Goal: Task Accomplishment & Management: Complete application form

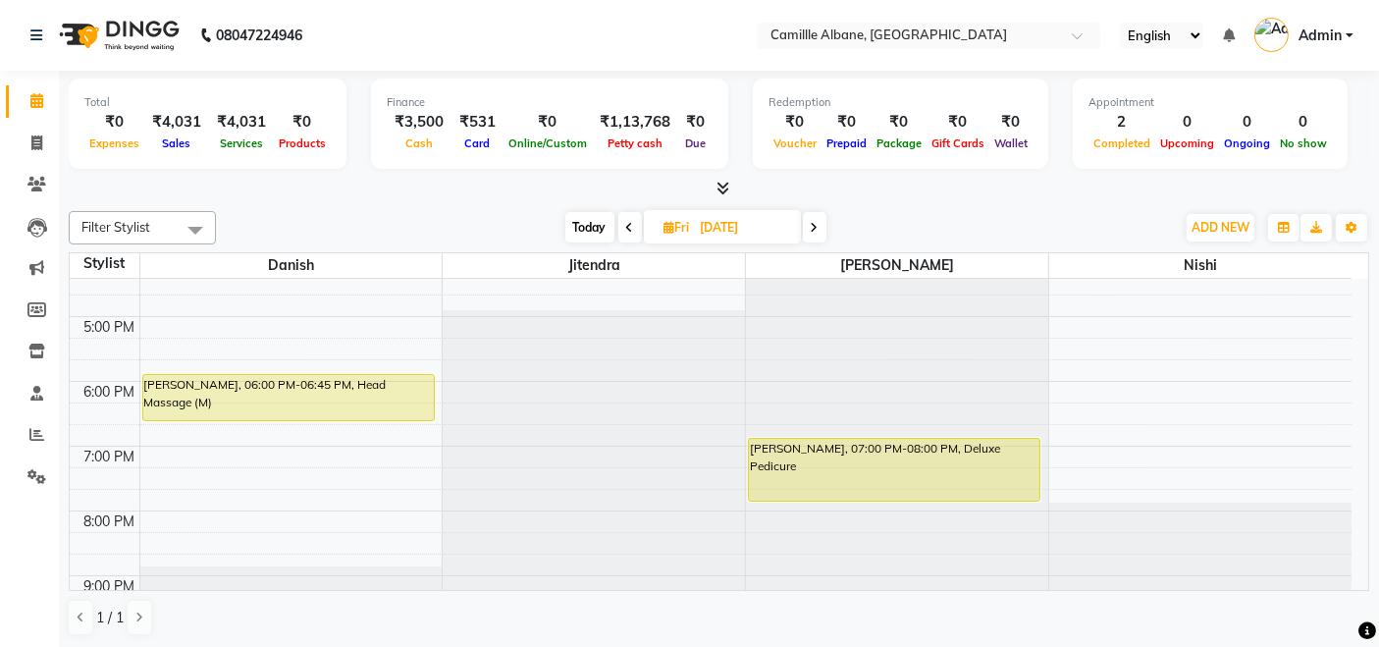
scroll to position [584, 0]
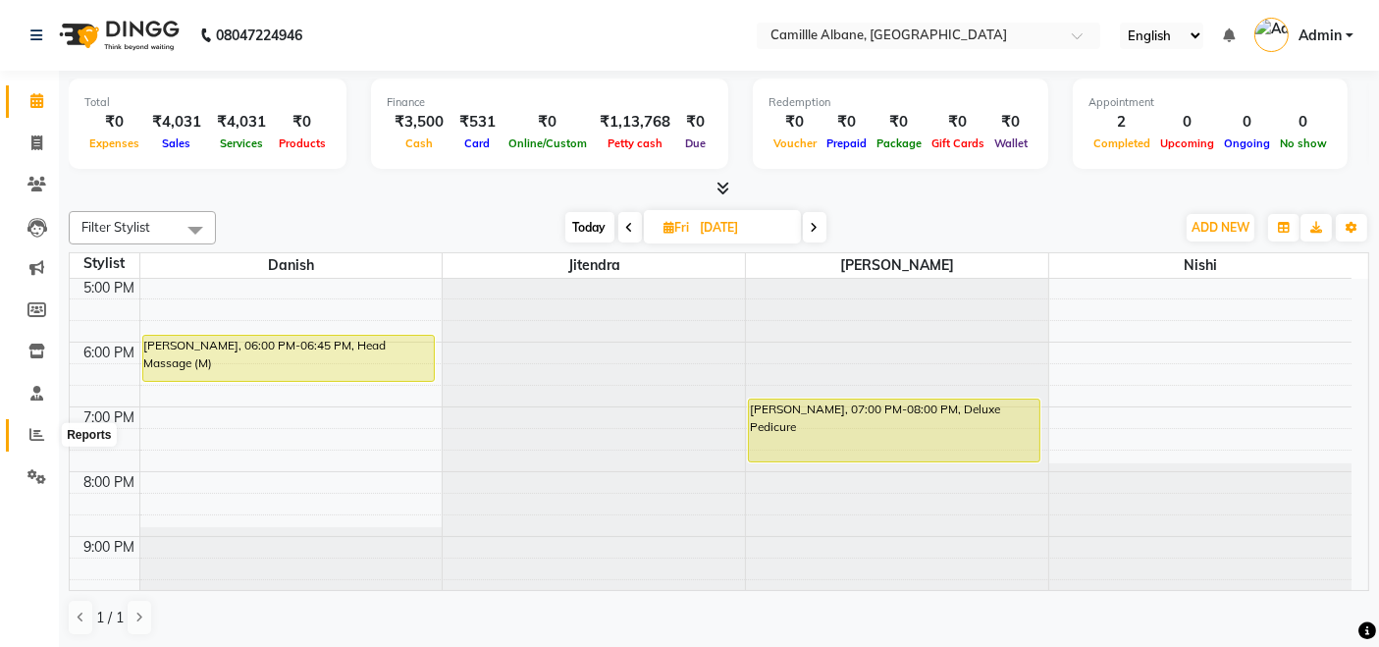
click at [35, 434] on icon at bounding box center [36, 434] width 15 height 15
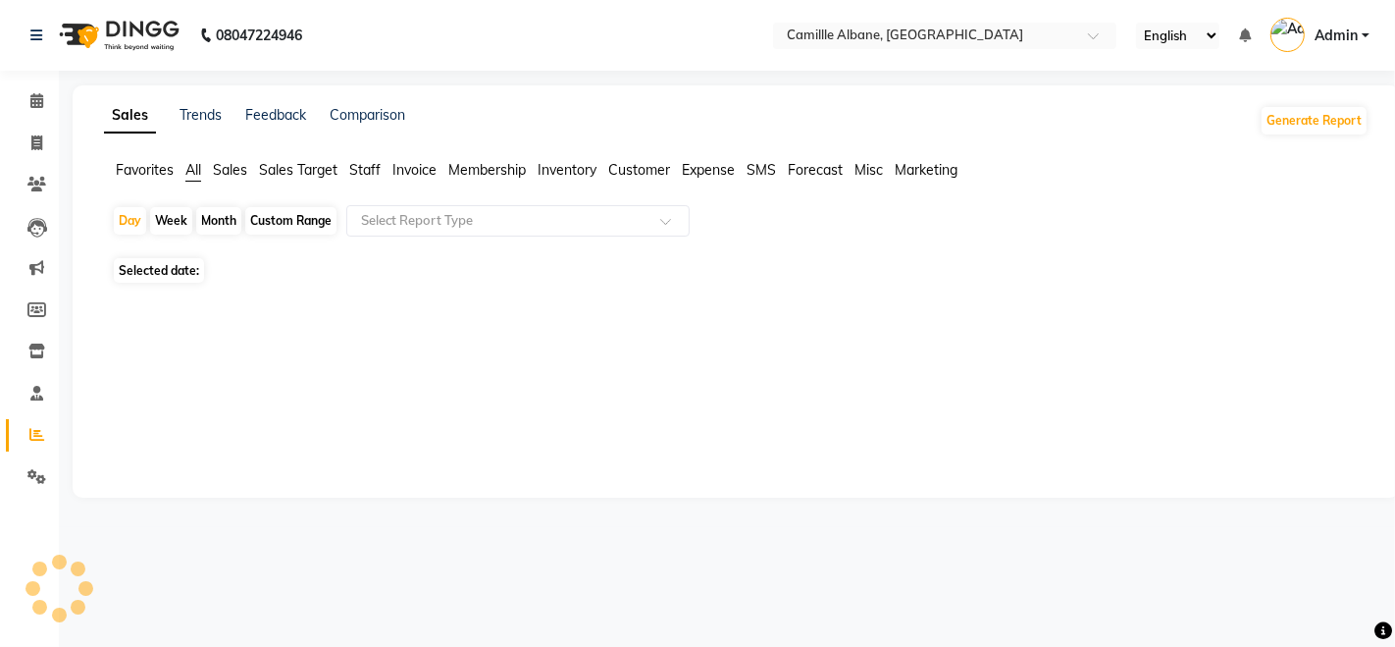
click at [373, 169] on span "Staff" at bounding box center [364, 170] width 31 height 18
click at [358, 167] on span "Staff" at bounding box center [364, 170] width 31 height 18
click at [360, 164] on span "Staff" at bounding box center [364, 170] width 31 height 18
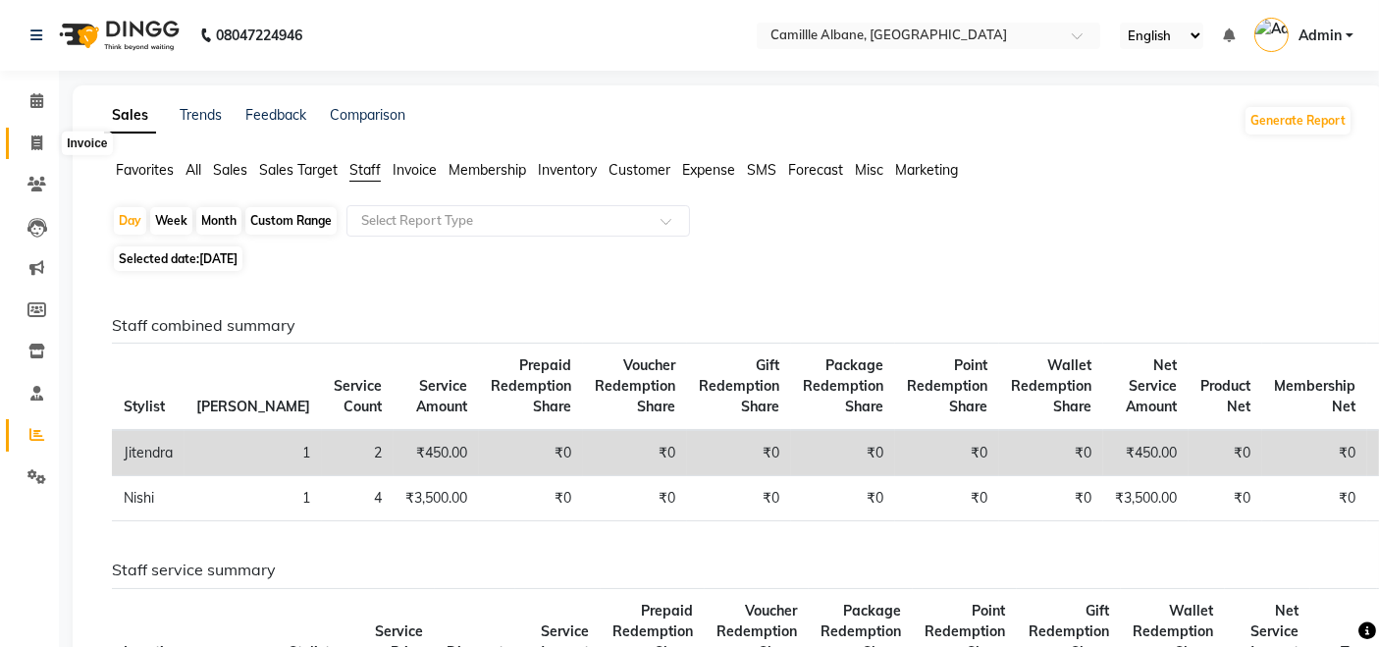
click at [39, 147] on icon at bounding box center [36, 142] width 11 height 15
select select "7025"
select select "service"
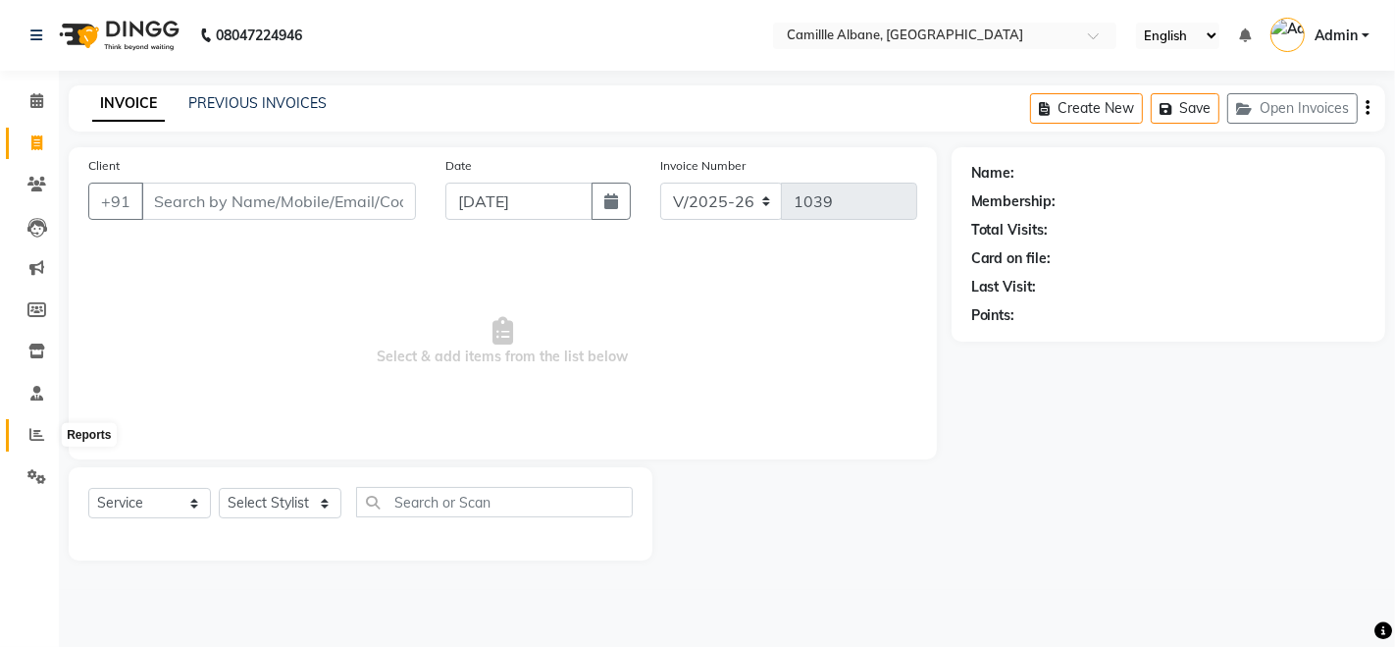
click at [30, 432] on icon at bounding box center [36, 434] width 15 height 15
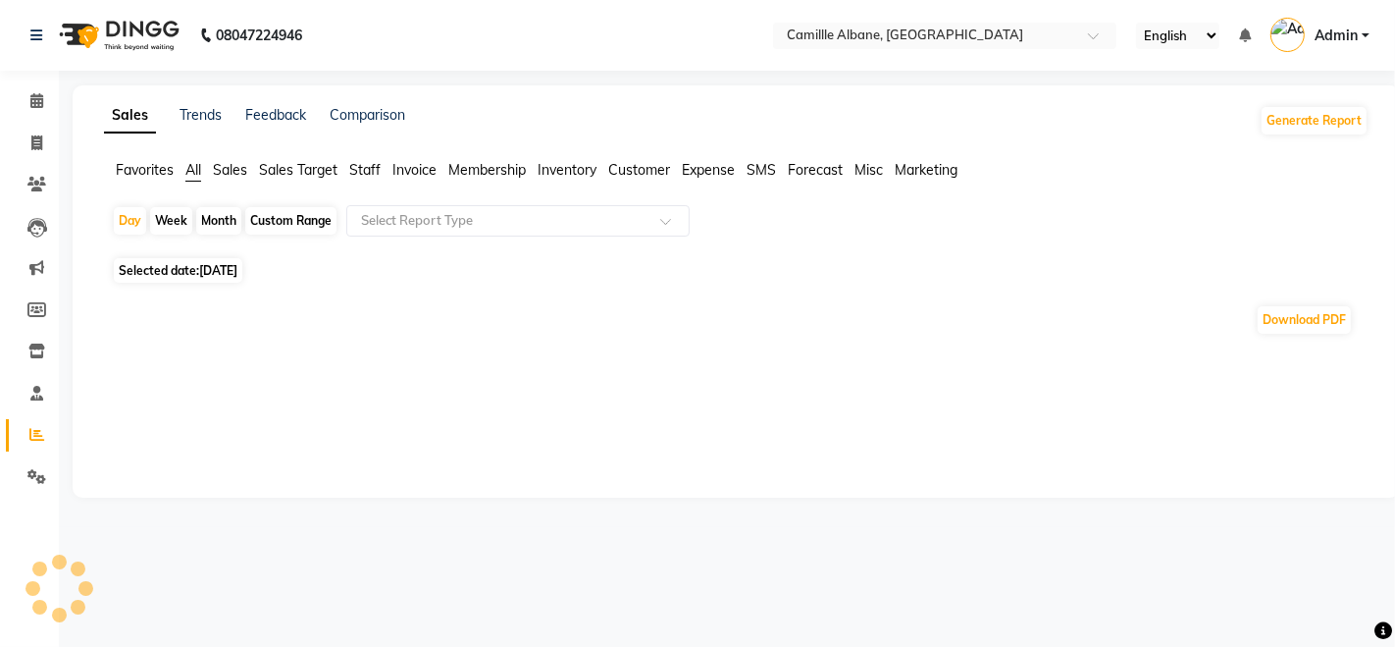
click at [369, 168] on span "Staff" at bounding box center [364, 170] width 31 height 18
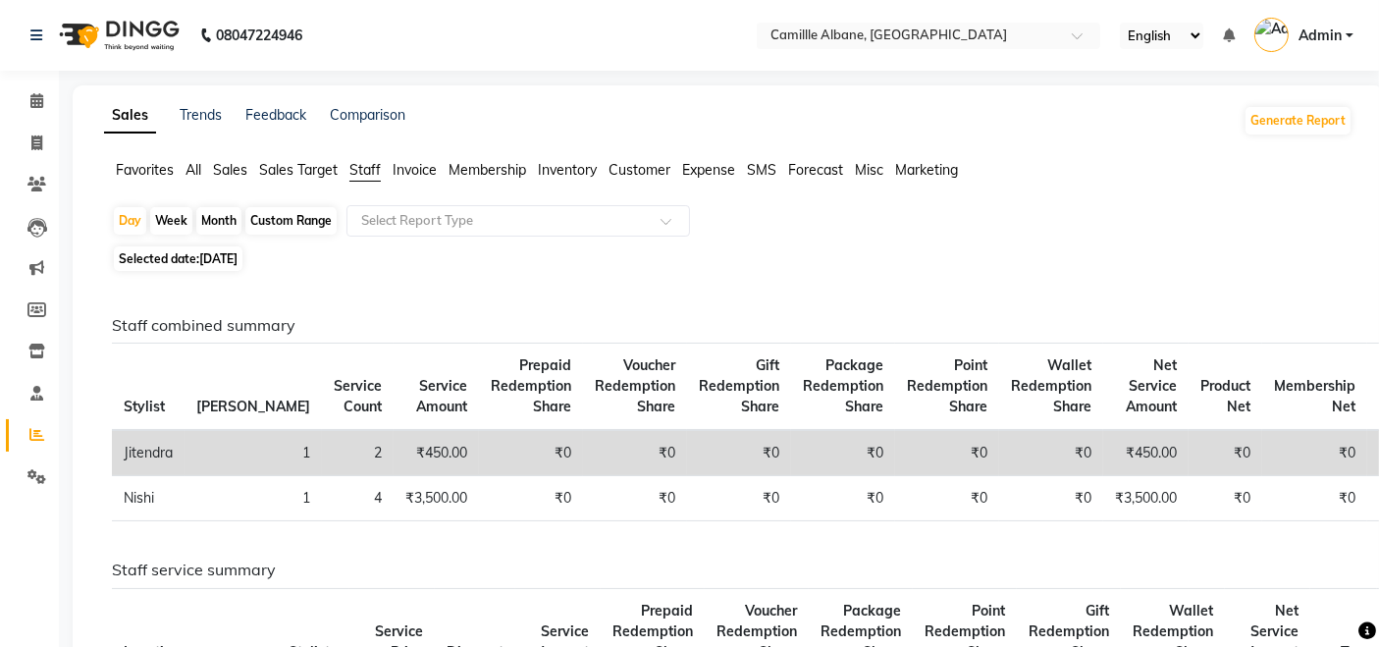
click at [219, 214] on div "Month" at bounding box center [218, 220] width 45 height 27
select select "9"
select select "2025"
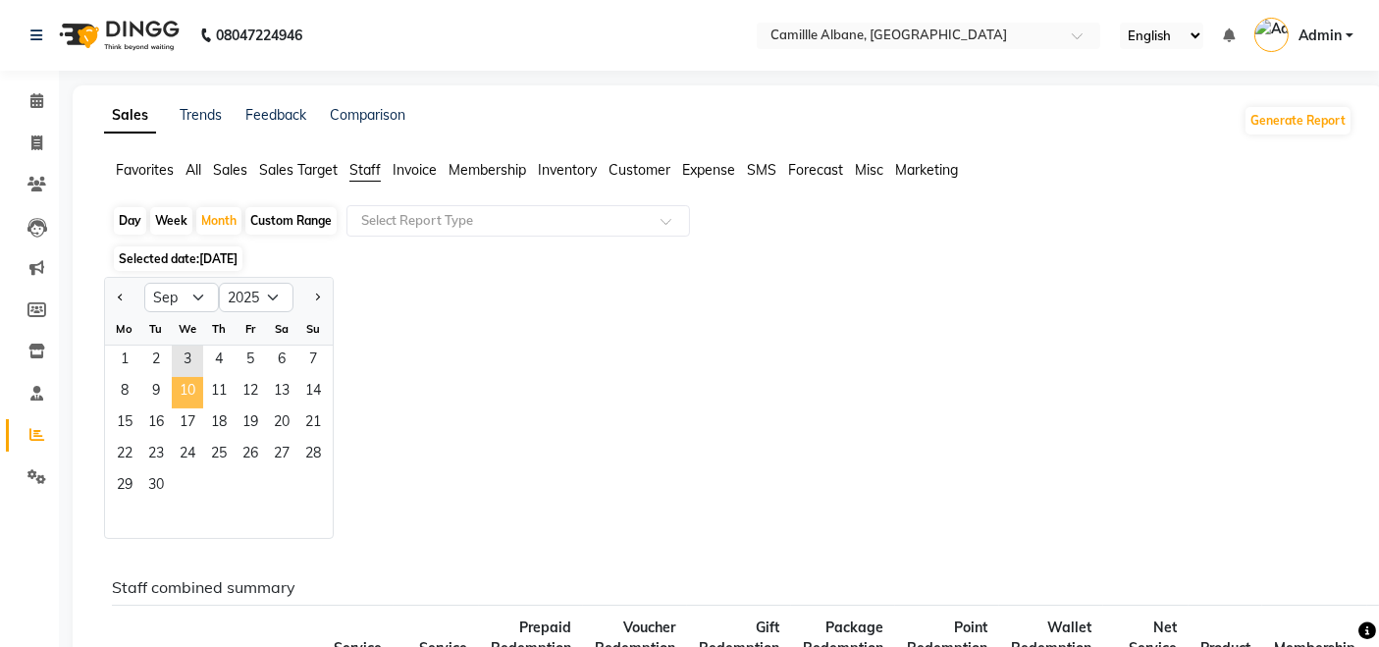
click at [184, 377] on span "10" at bounding box center [187, 392] width 31 height 31
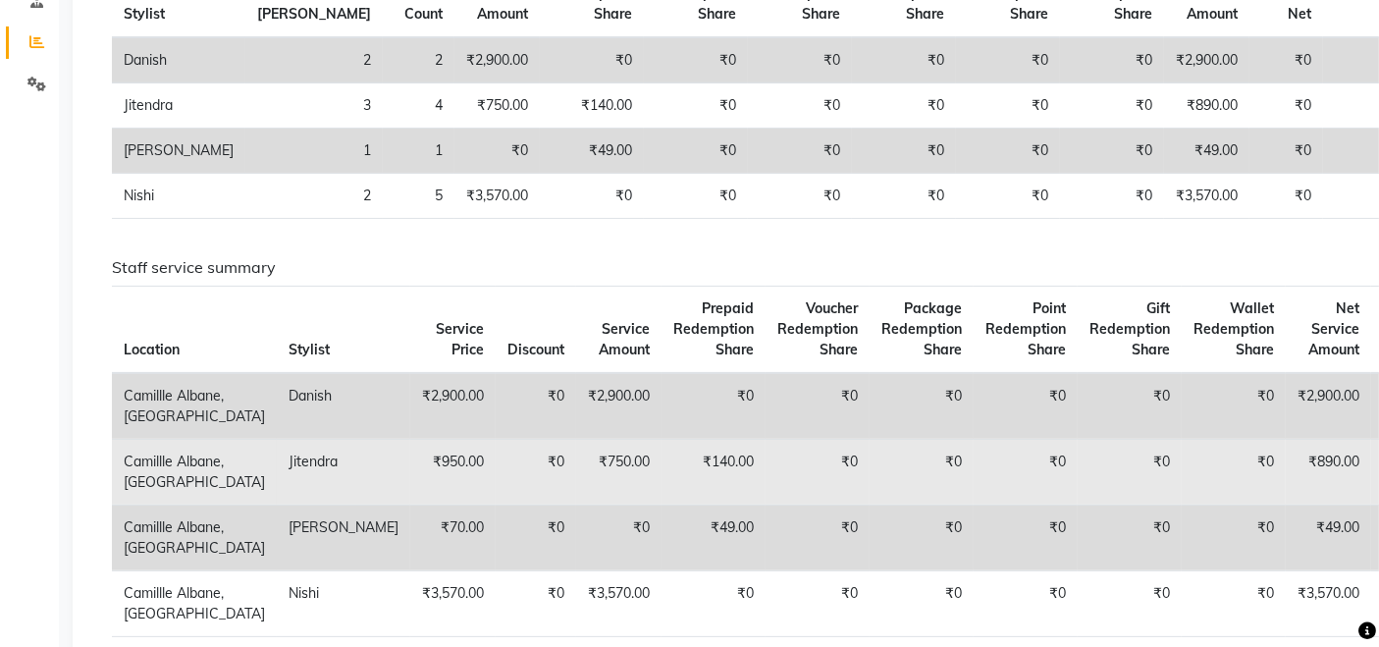
scroll to position [182, 0]
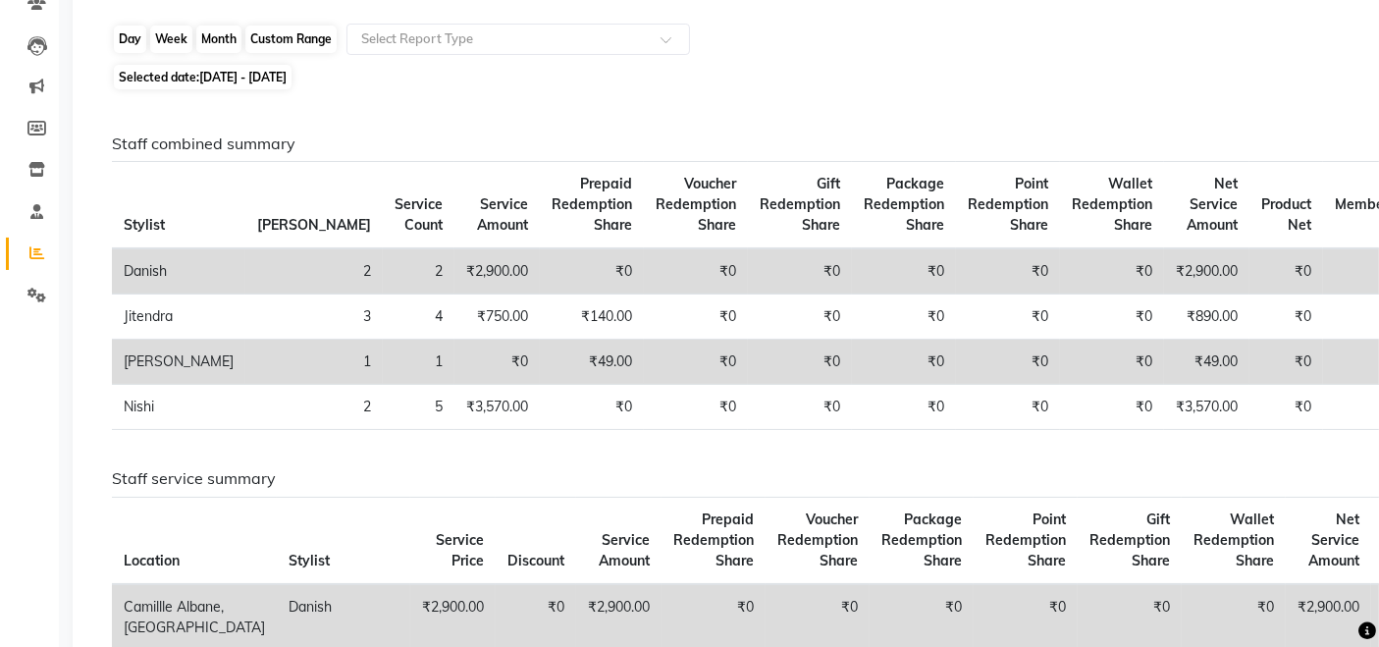
click at [223, 40] on div "Month" at bounding box center [218, 39] width 45 height 27
select select "9"
select select "2025"
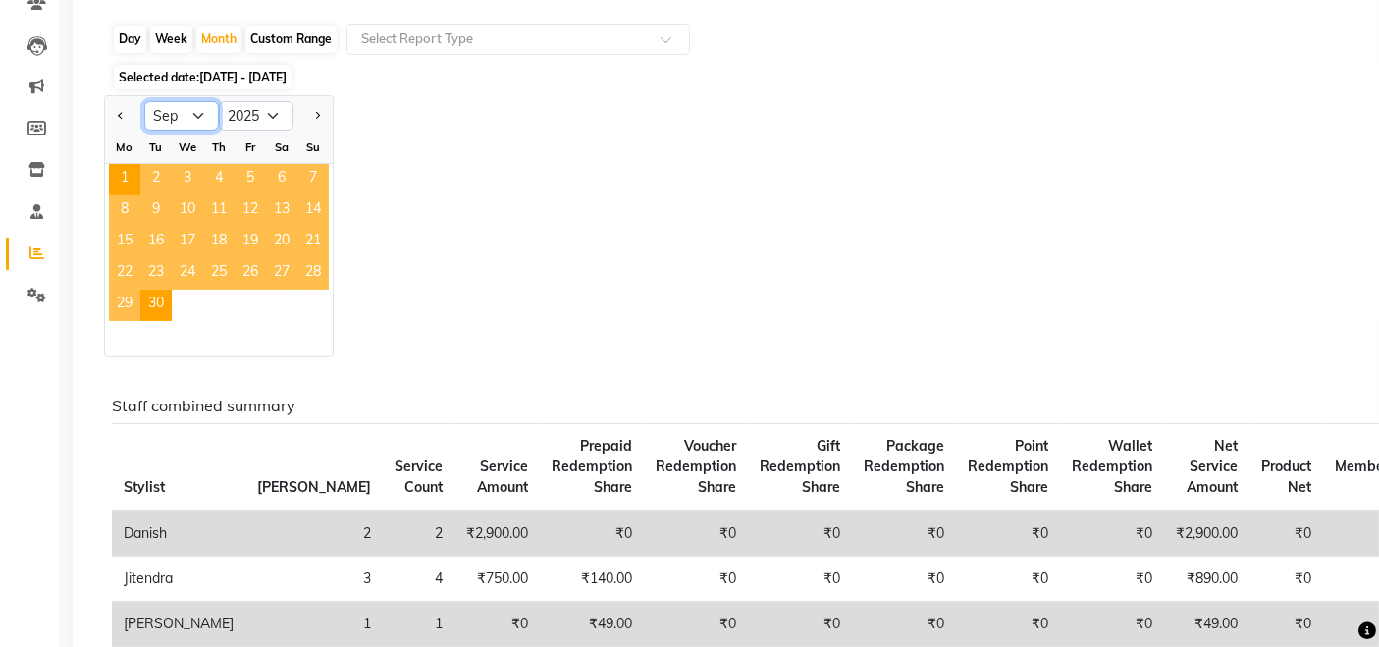
click at [183, 106] on select "Jan Feb Mar Apr May Jun [DATE] Aug Sep Oct Nov Dec" at bounding box center [181, 115] width 75 height 29
select select "8"
click at [144, 101] on select "Jan Feb Mar Apr May Jun [DATE] Aug Sep Oct Nov Dec" at bounding box center [181, 115] width 75 height 29
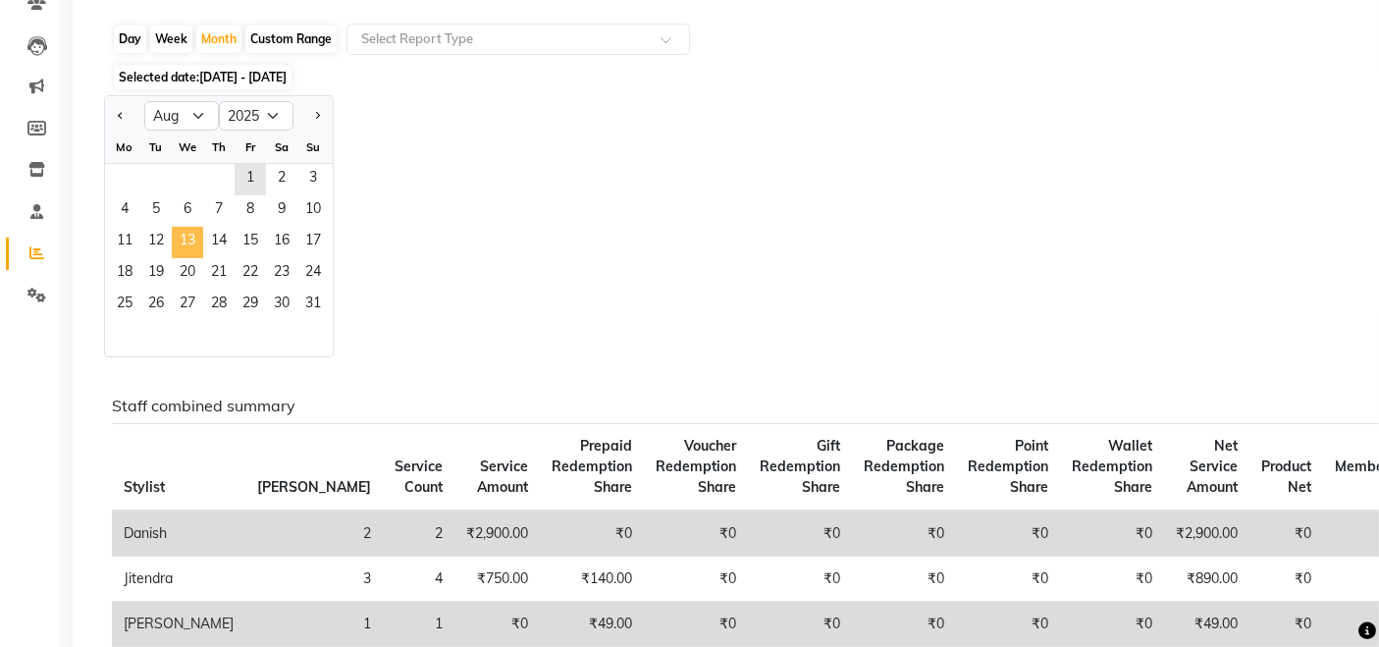
click at [197, 227] on span "13" at bounding box center [187, 242] width 31 height 31
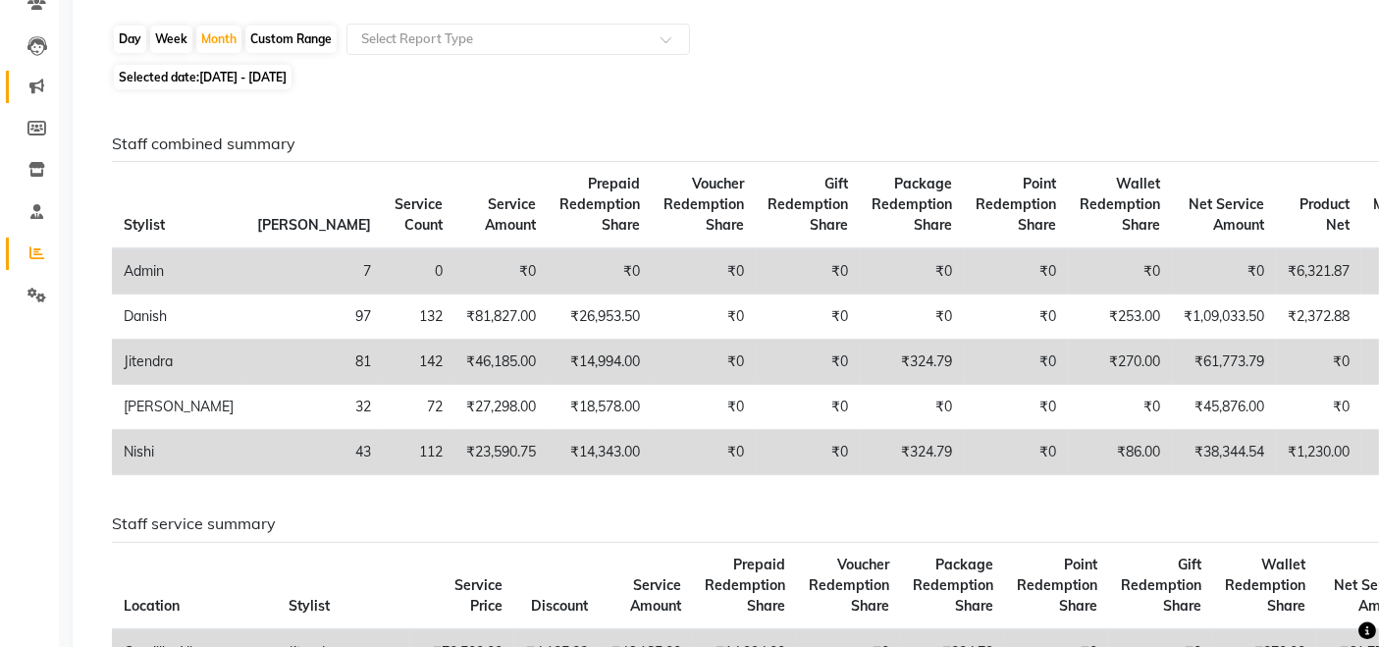
scroll to position [0, 0]
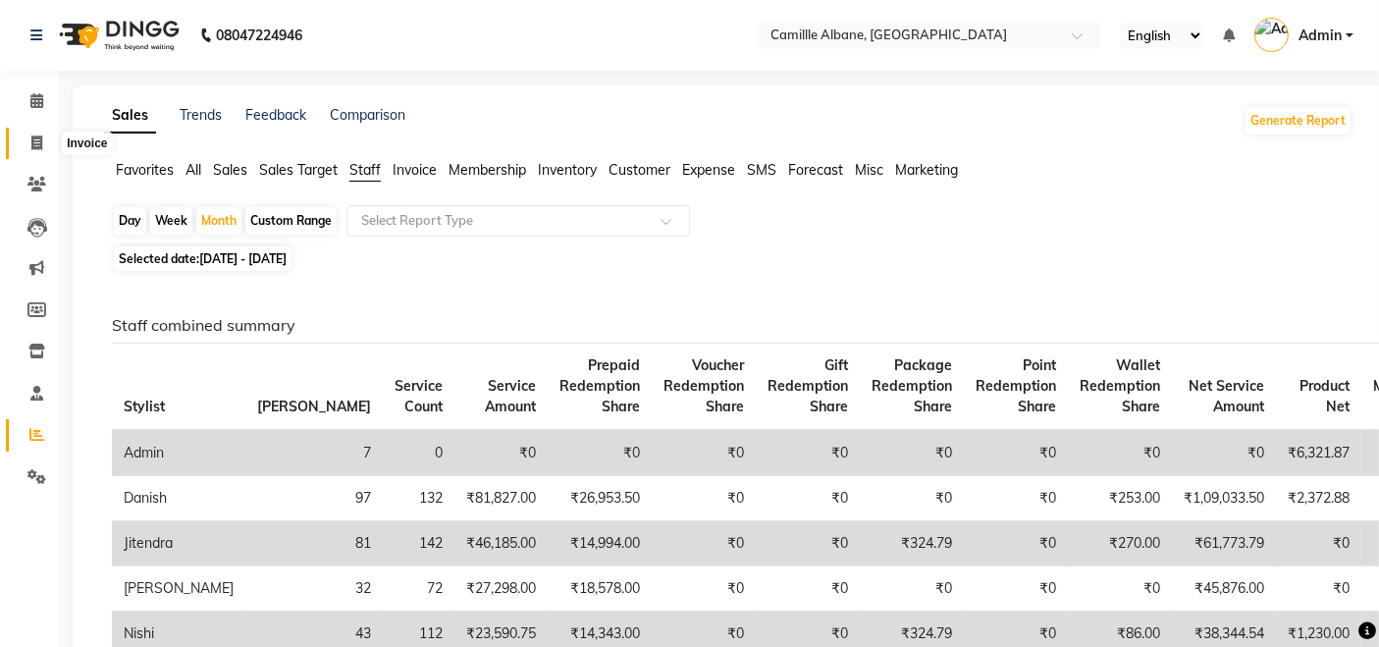
click at [29, 133] on span at bounding box center [37, 143] width 34 height 23
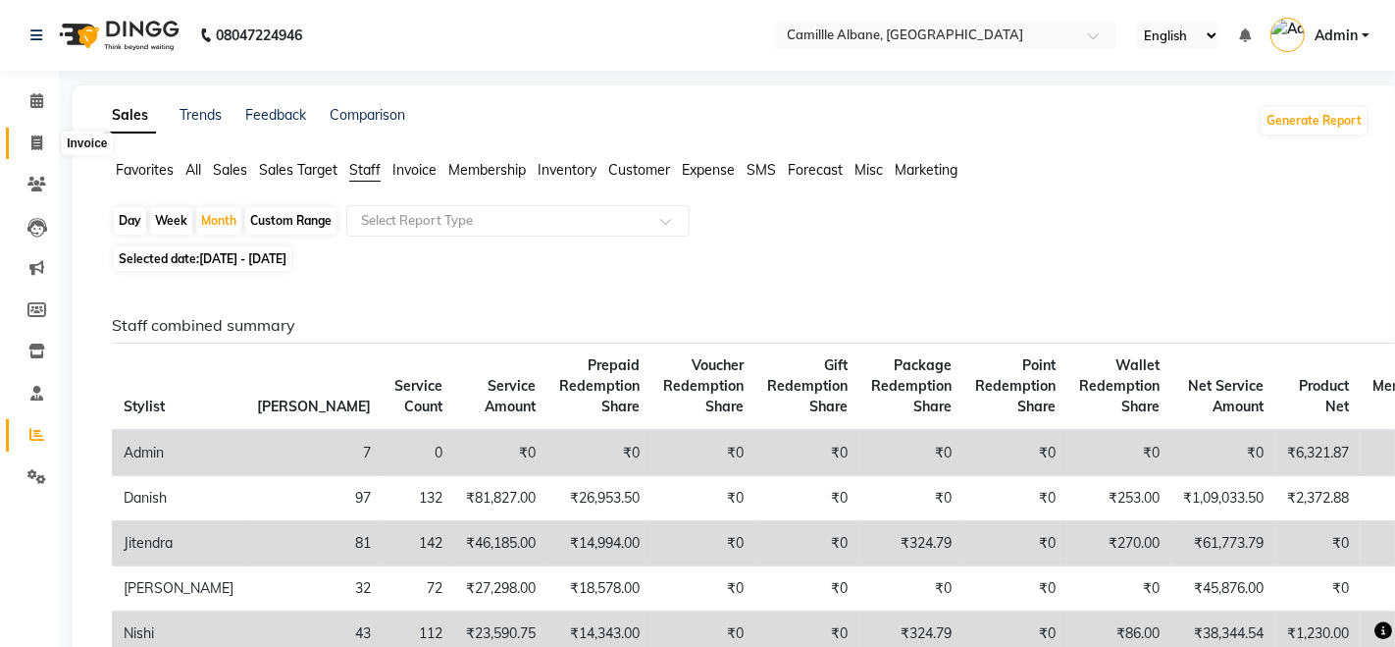
select select "service"
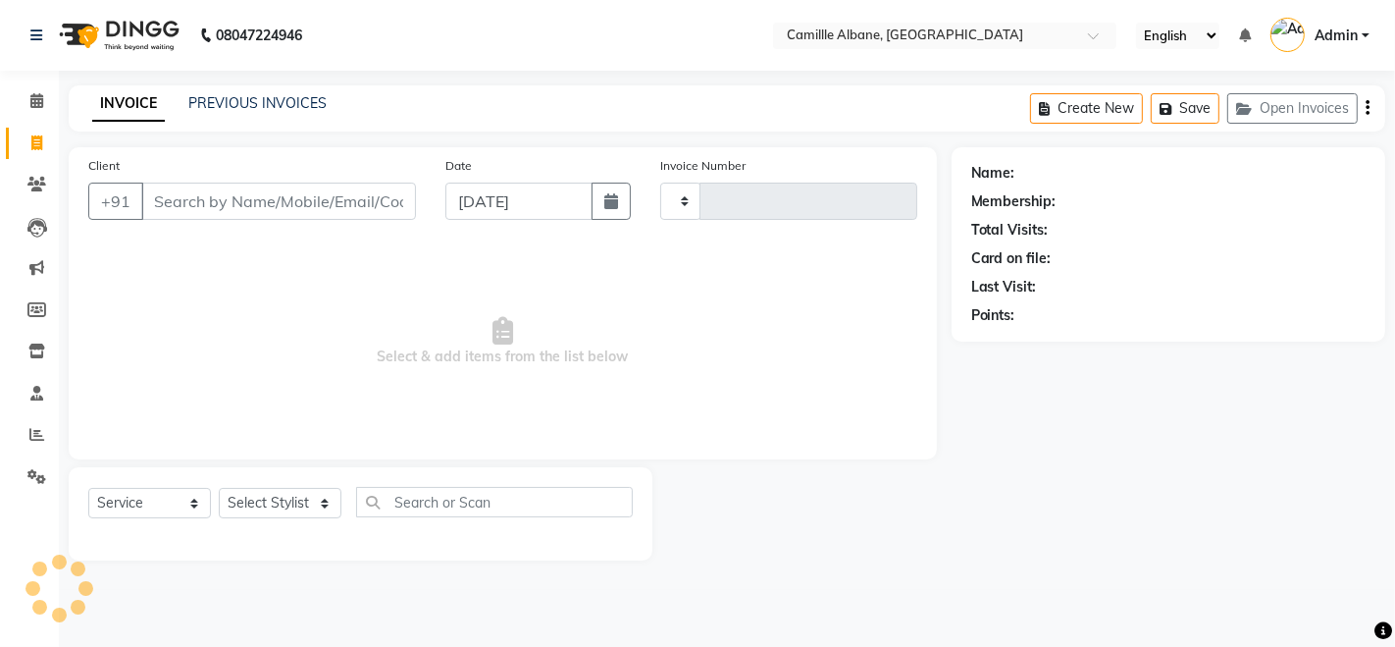
type input "1039"
select select "7025"
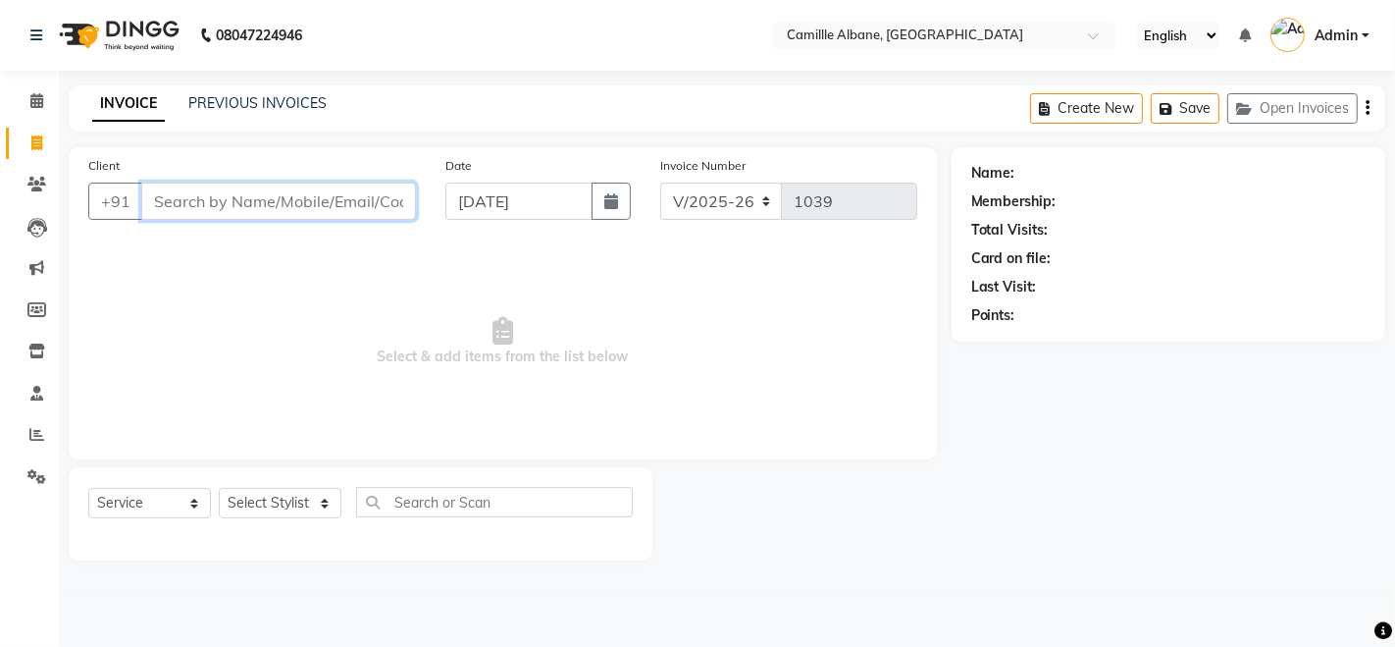
click at [275, 194] on input "Client" at bounding box center [278, 201] width 275 height 37
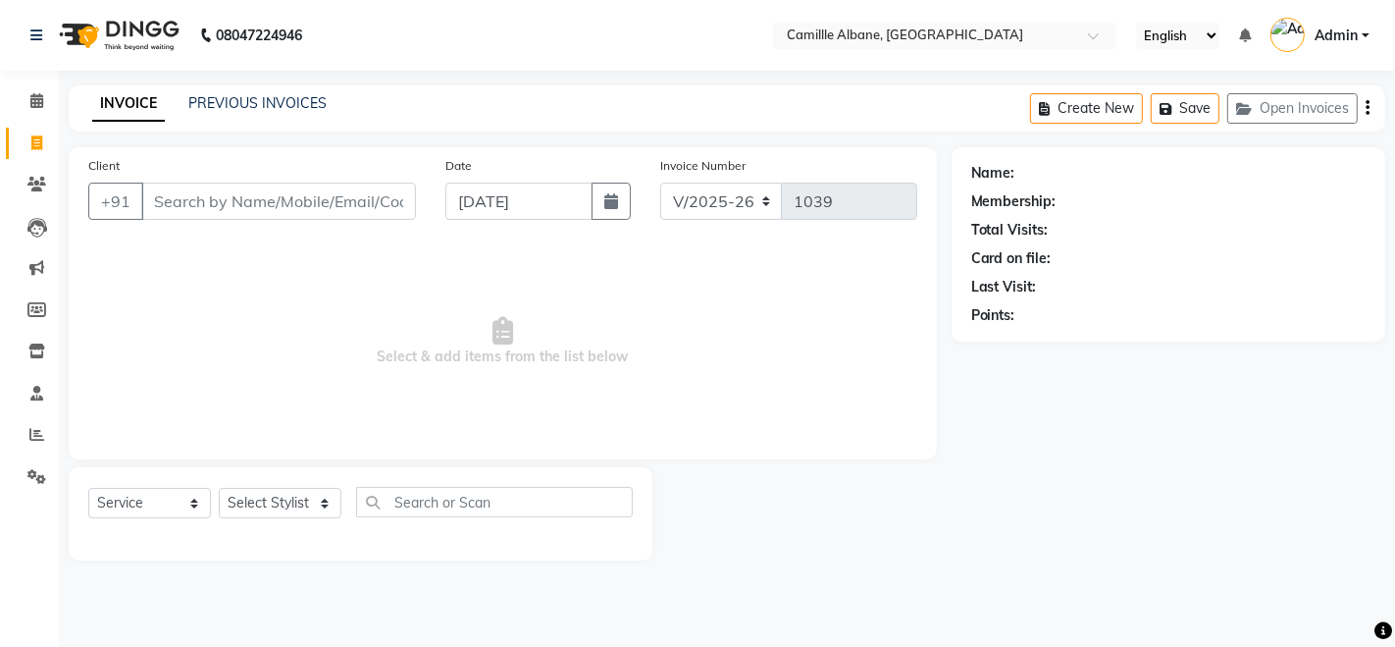
click at [227, 416] on span "Select & add items from the list below" at bounding box center [502, 341] width 829 height 196
click at [273, 206] on input "Client" at bounding box center [278, 201] width 275 height 37
click at [31, 424] on span at bounding box center [37, 435] width 34 height 23
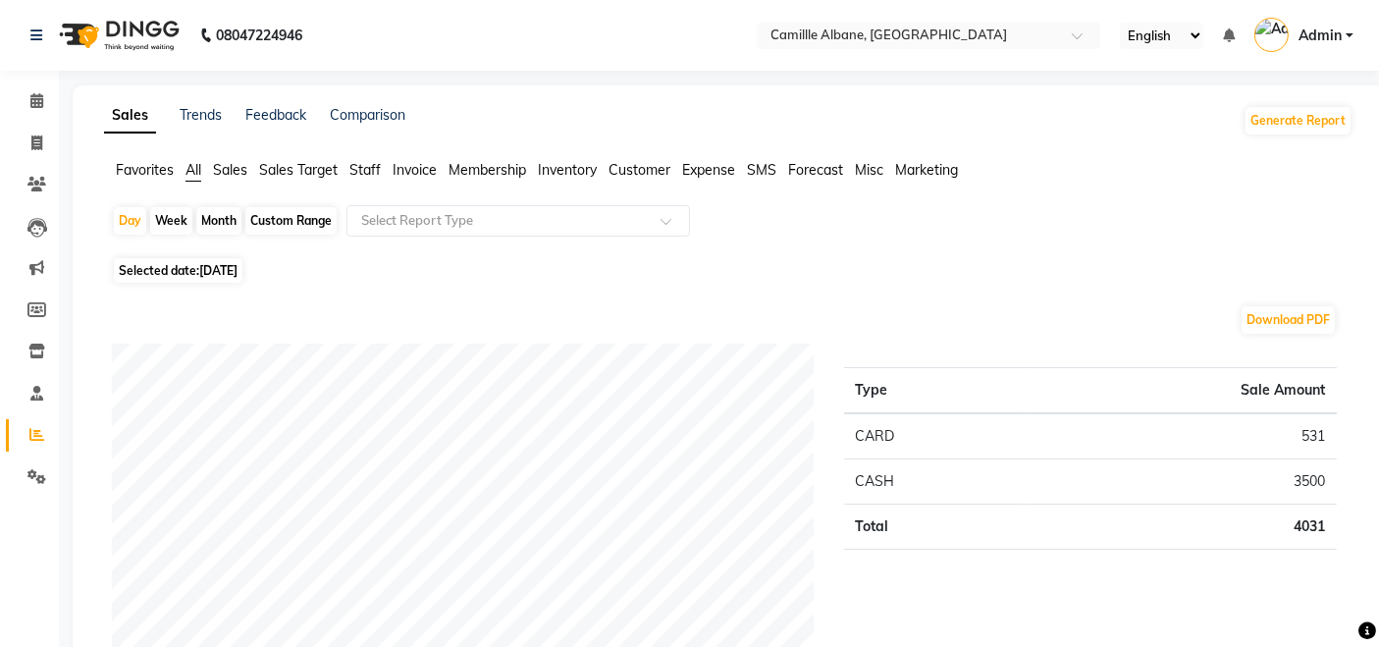
click at [213, 224] on div "Month" at bounding box center [218, 220] width 45 height 27
select select "9"
select select "2025"
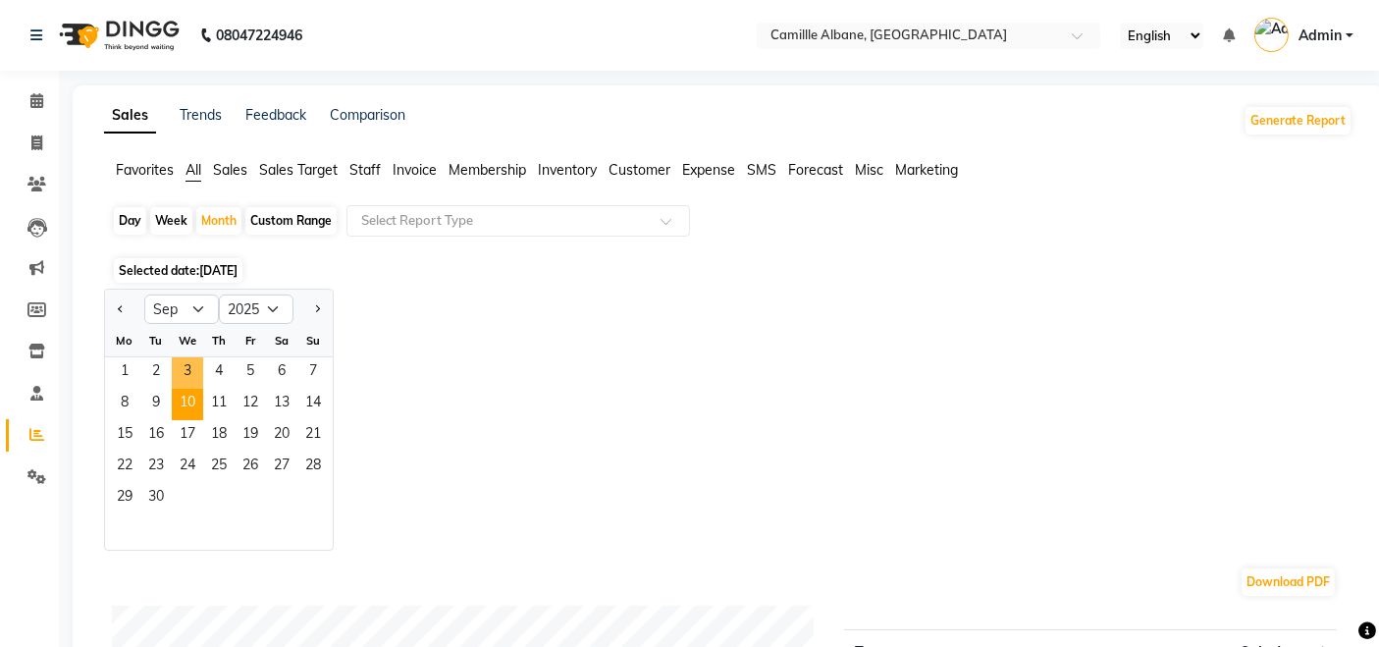
click at [195, 389] on span "10" at bounding box center [187, 404] width 31 height 31
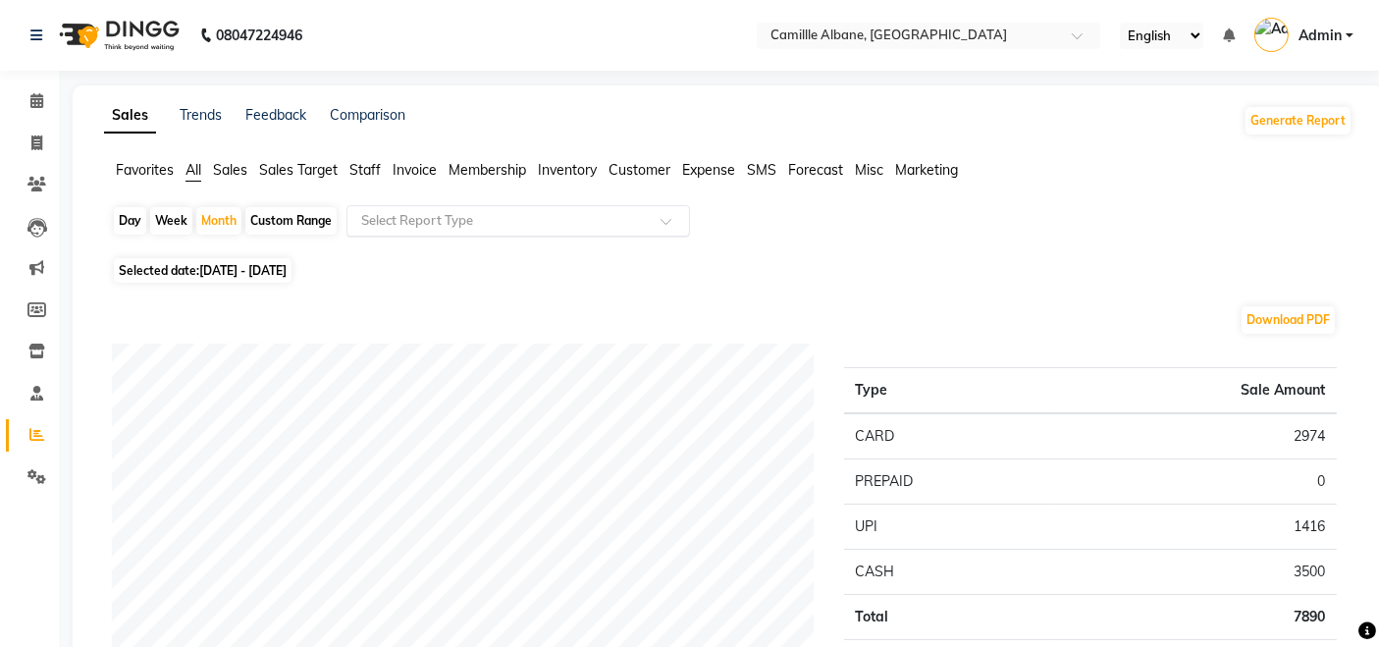
click at [482, 226] on input "text" at bounding box center [498, 221] width 283 height 20
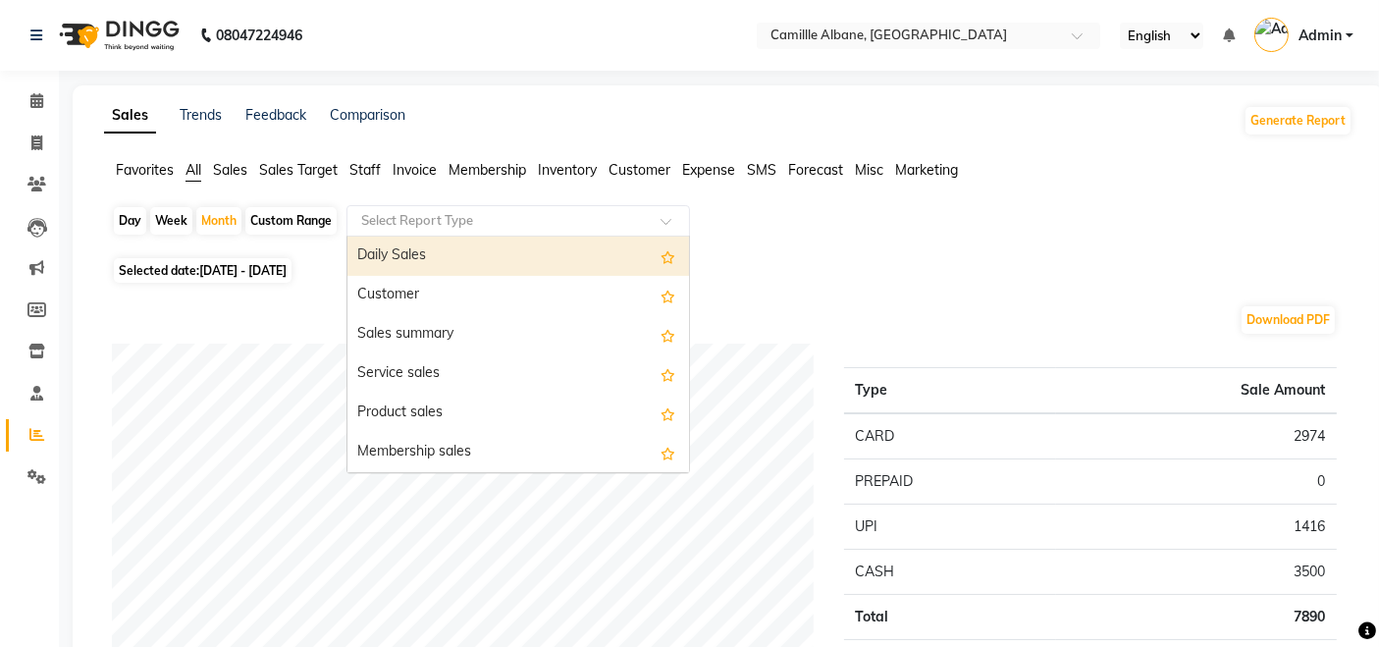
drag, startPoint x: 359, startPoint y: 169, endPoint x: 363, endPoint y: 183, distance: 15.2
click at [358, 169] on span "Staff" at bounding box center [364, 170] width 31 height 18
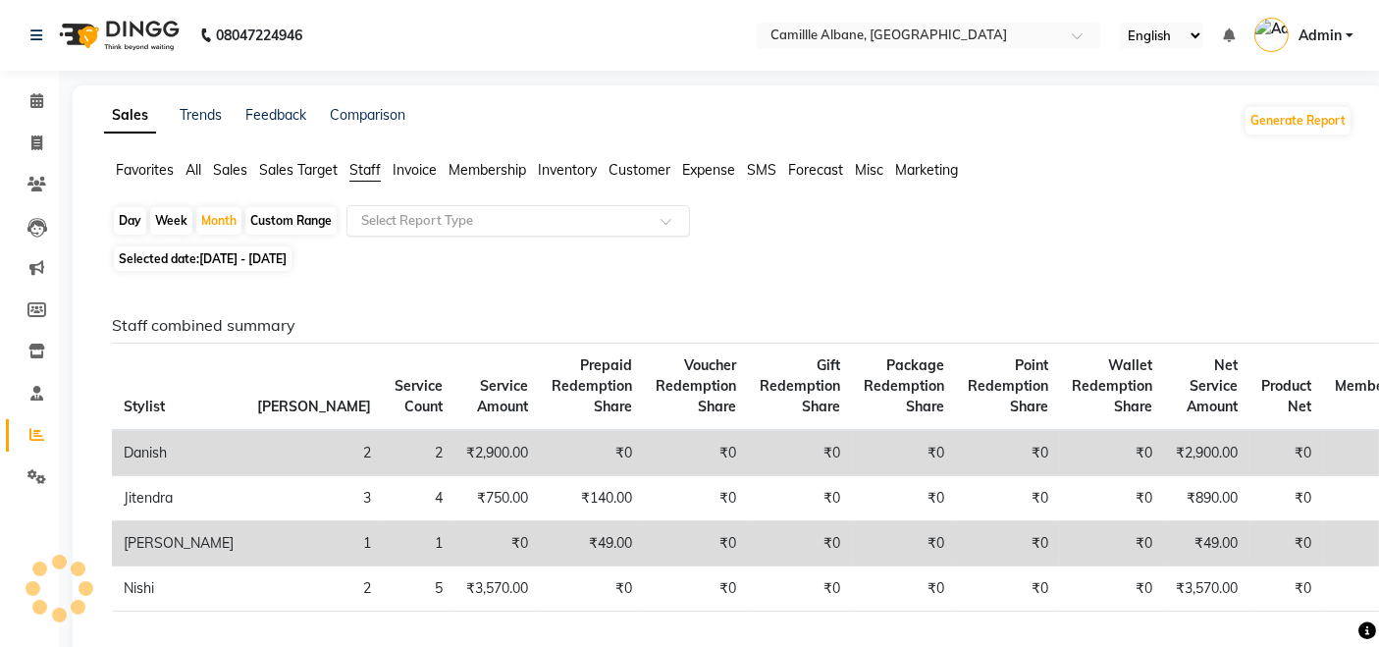
click at [433, 235] on ng-select "Select Report Type" at bounding box center [517, 220] width 343 height 31
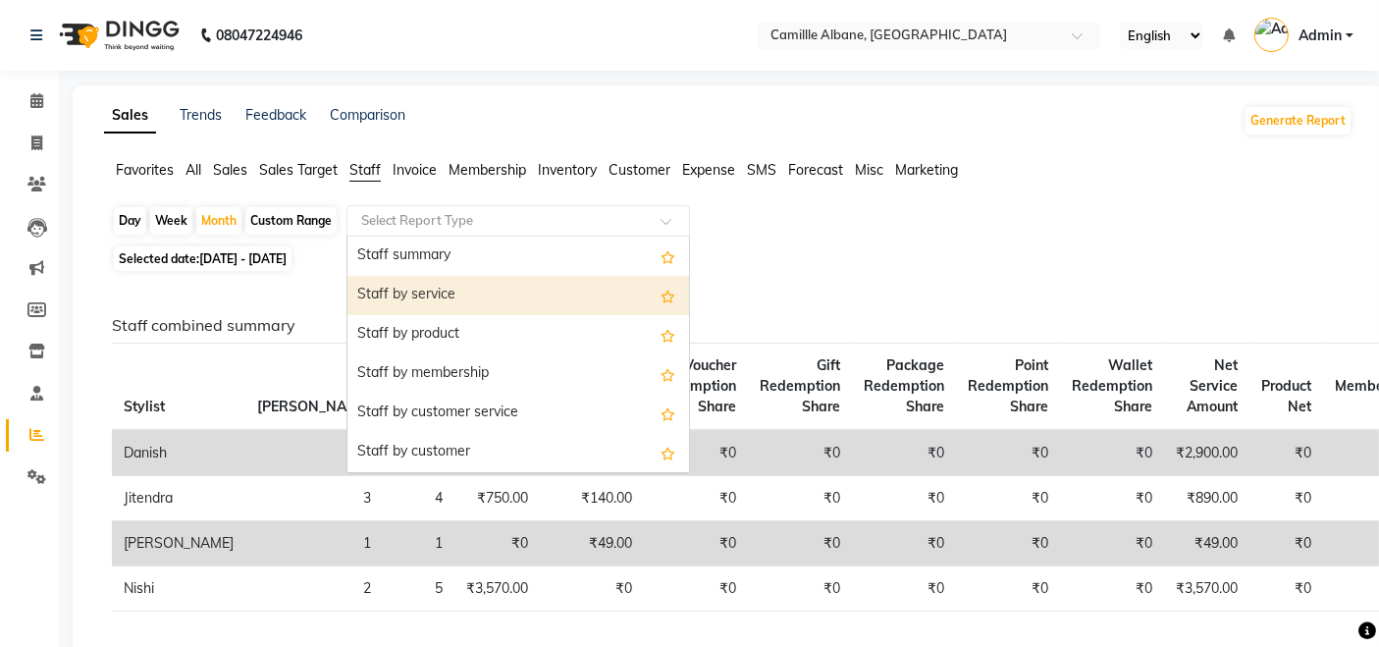
click at [453, 298] on div "Staff by service" at bounding box center [517, 295] width 341 height 39
select select "filtered_report"
select select "csv"
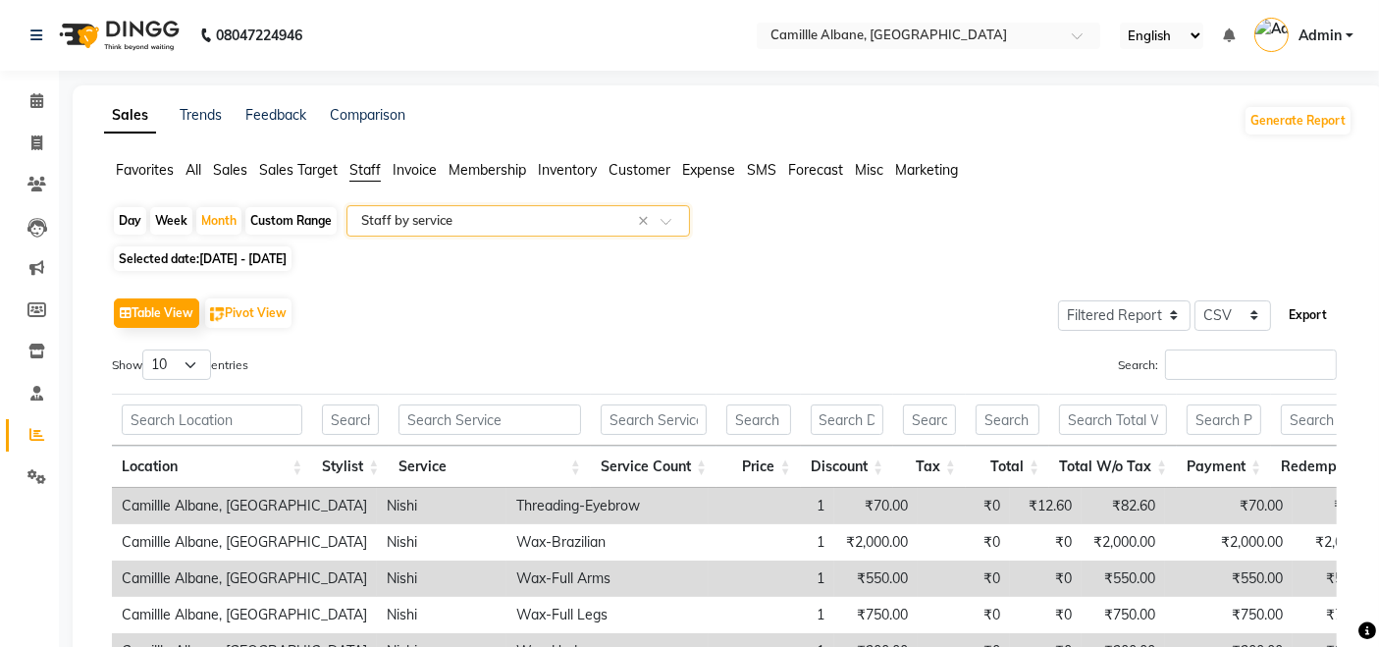
click at [1320, 313] on button "Export" at bounding box center [1307, 314] width 54 height 33
click at [226, 261] on span "[DATE] - [DATE]" at bounding box center [242, 258] width 87 height 15
select select "9"
select select "2025"
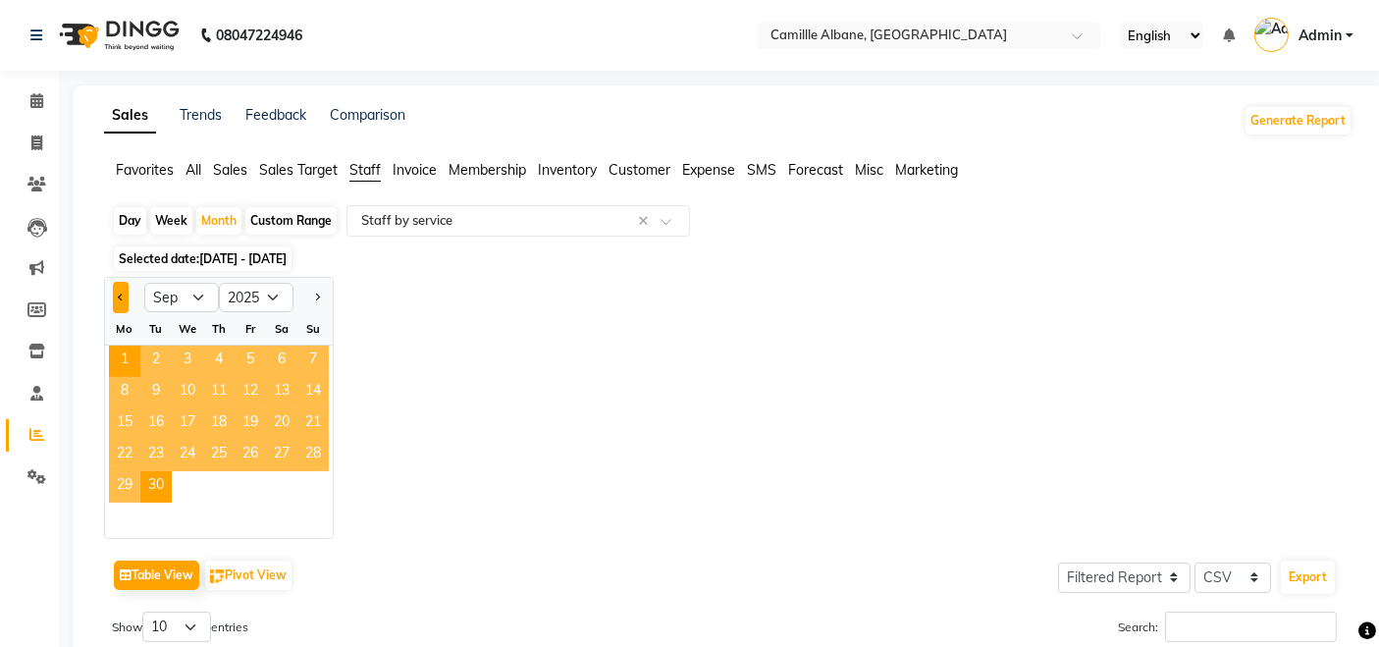
drag, startPoint x: 118, startPoint y: 298, endPoint x: 162, endPoint y: 347, distance: 66.0
click at [118, 299] on button "Previous month" at bounding box center [121, 297] width 16 height 31
select select "8"
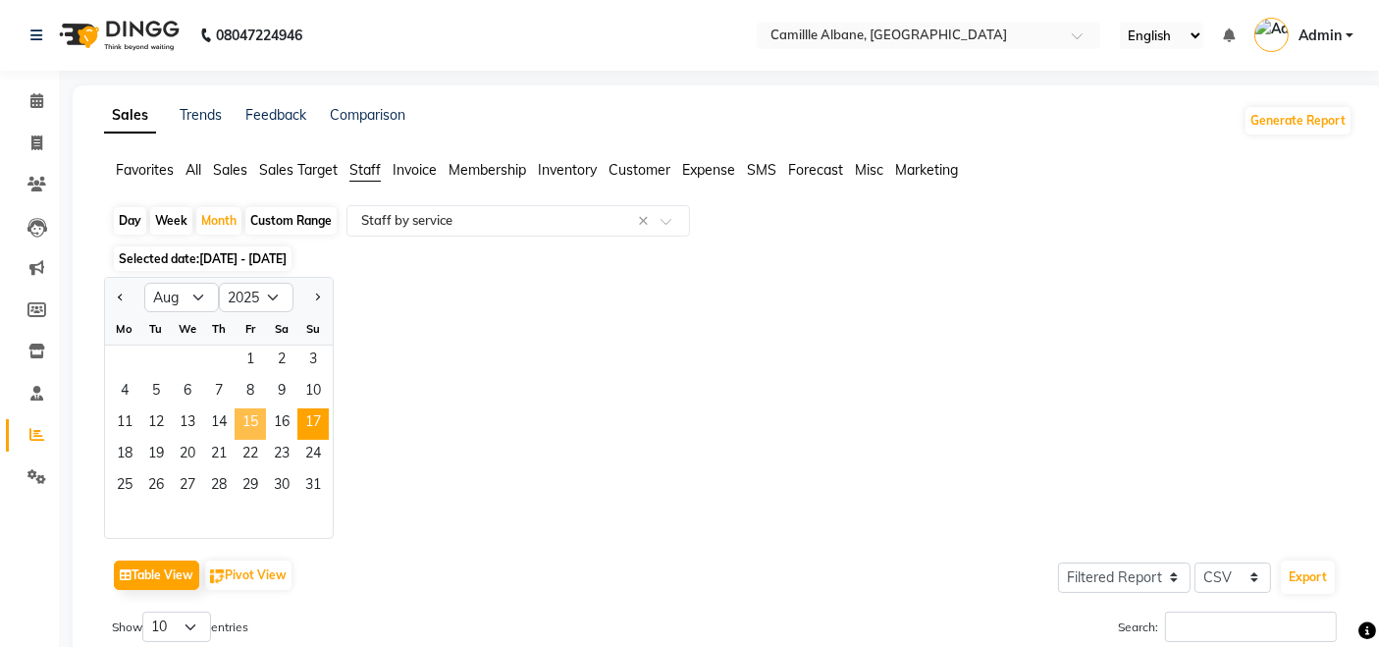
drag, startPoint x: 252, startPoint y: 438, endPoint x: 301, endPoint y: 427, distance: 50.2
click at [255, 439] on ngb-datepicker-month "Mo Tu We Th Fr Sa Su 1 2 3 4 5 6 7 8 9 10 11 12 13 14 15 16 17 18 19 20 21 22 2…" at bounding box center [219, 425] width 228 height 225
click at [227, 410] on span "14" at bounding box center [218, 423] width 31 height 31
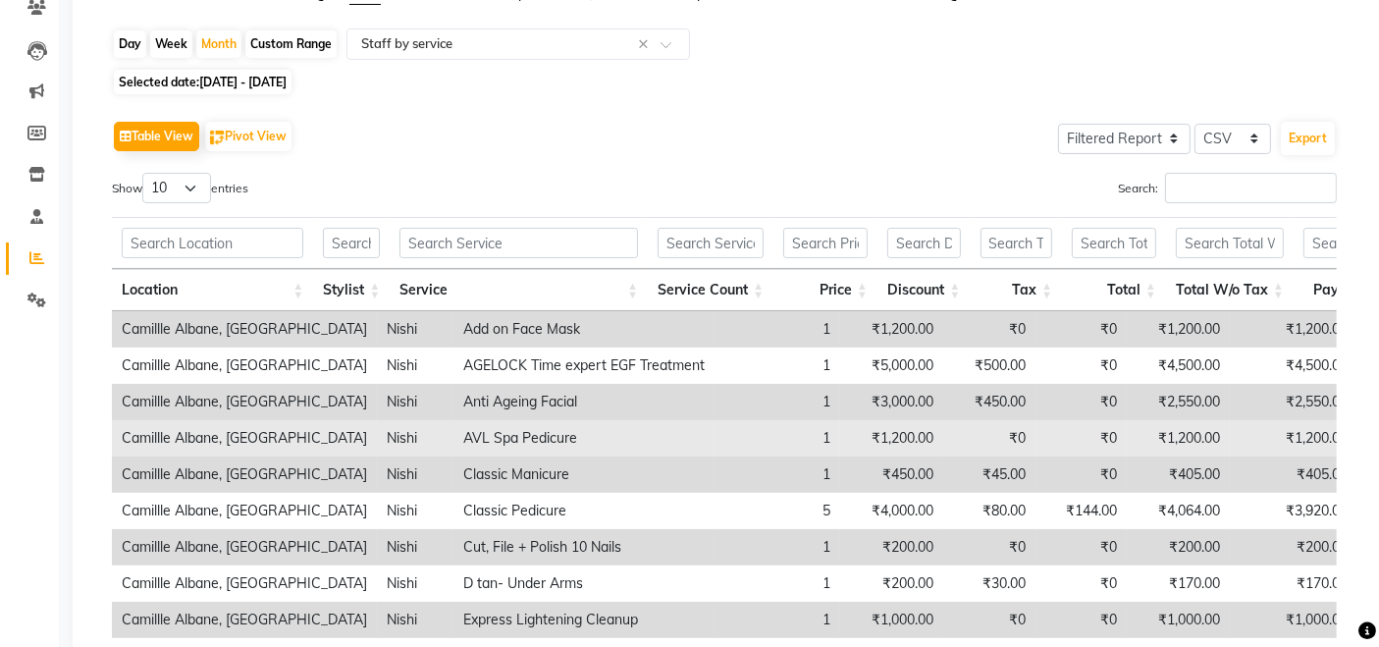
scroll to position [182, 0]
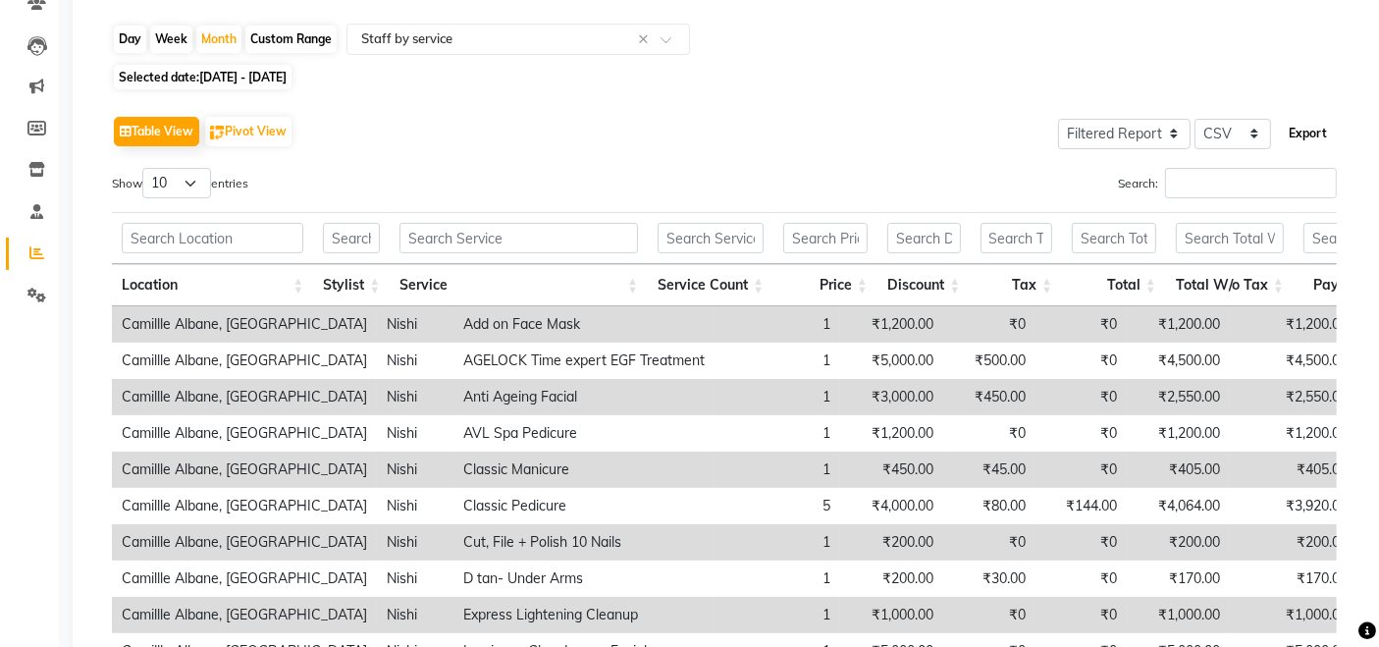
click at [1326, 130] on button "Export" at bounding box center [1307, 133] width 54 height 33
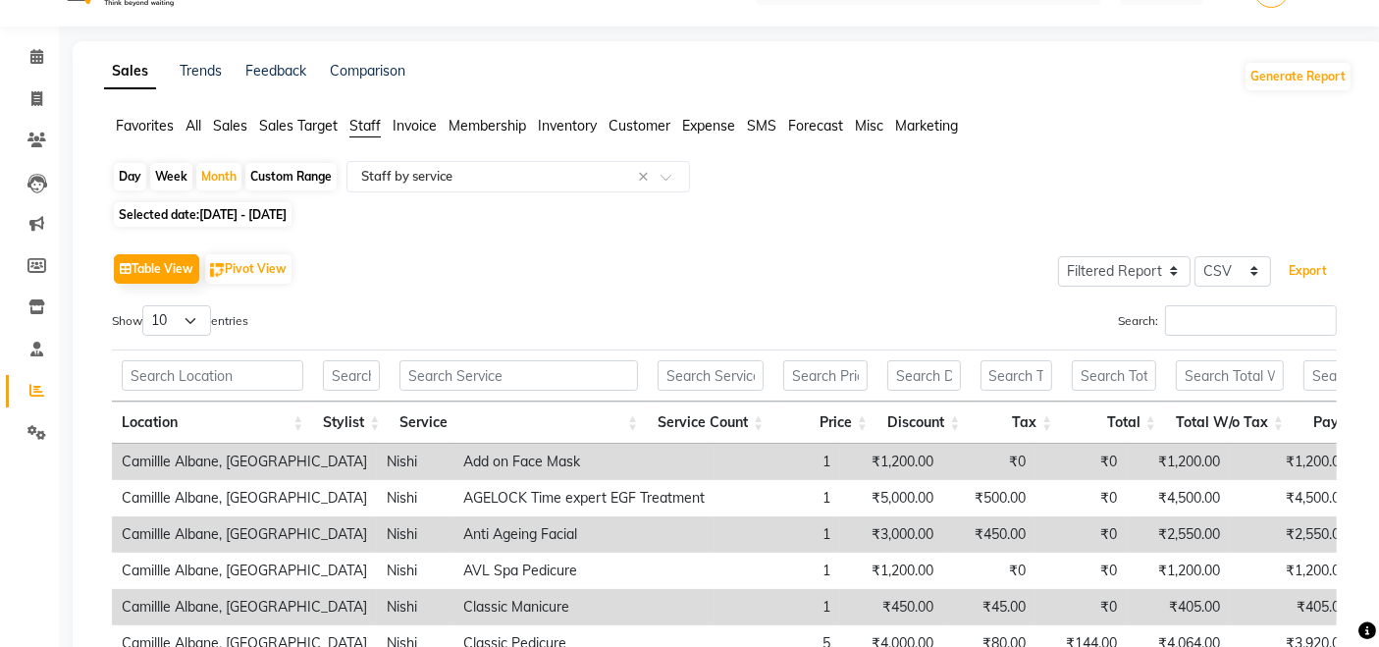
scroll to position [0, 0]
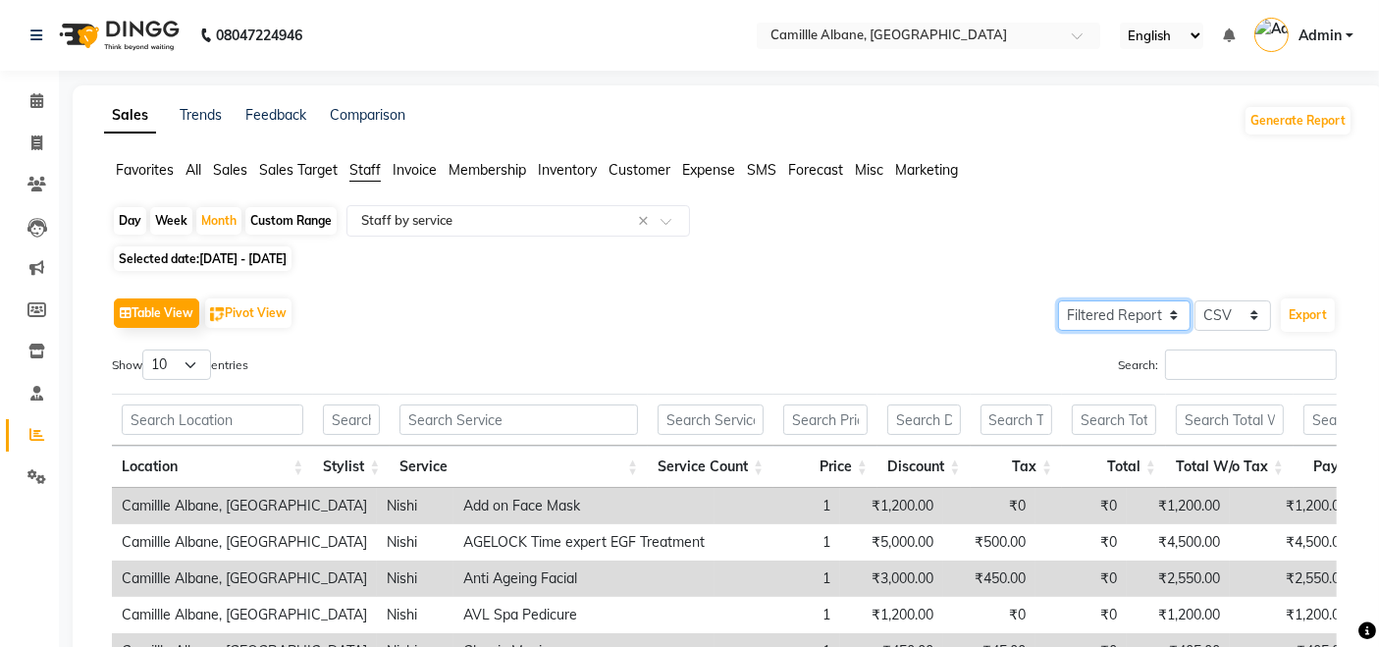
click at [1115, 323] on select "Select Full Report Filtered Report" at bounding box center [1124, 315] width 132 height 30
select select "full_report"
click at [1061, 300] on select "Select Full Report Filtered Report" at bounding box center [1124, 315] width 132 height 30
click at [1316, 313] on button "Export" at bounding box center [1307, 314] width 54 height 33
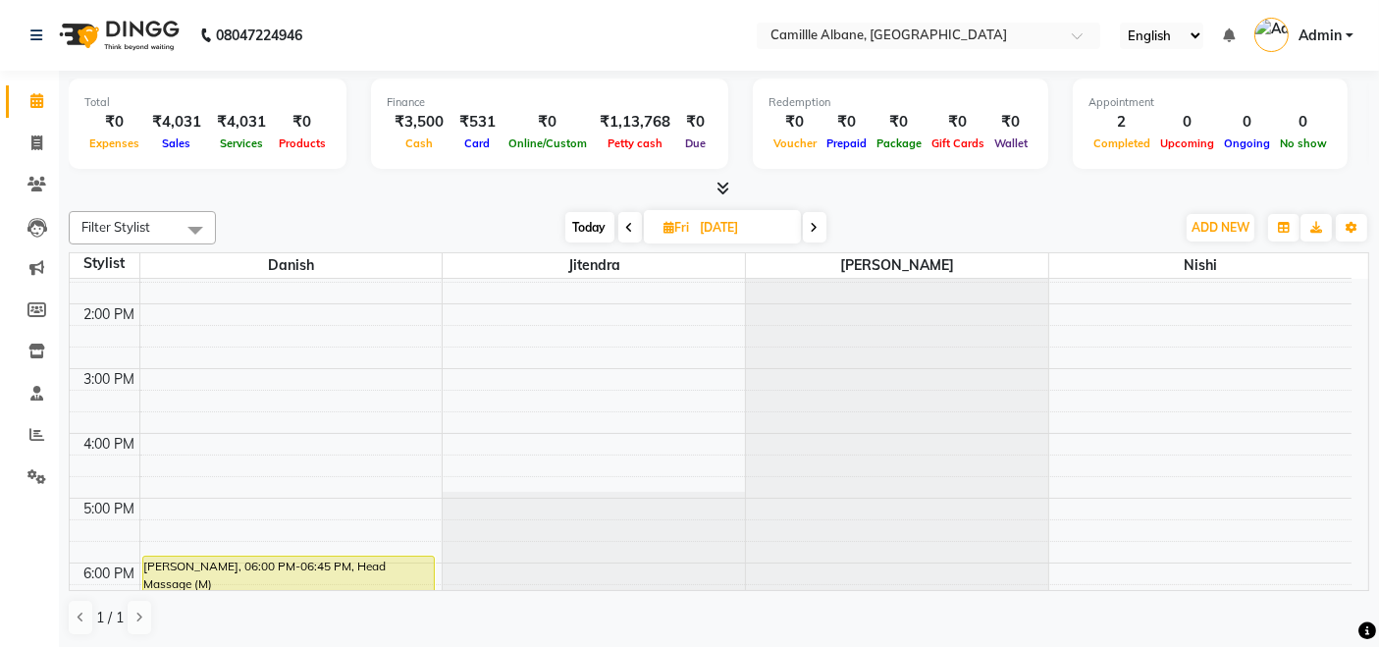
scroll to position [545, 0]
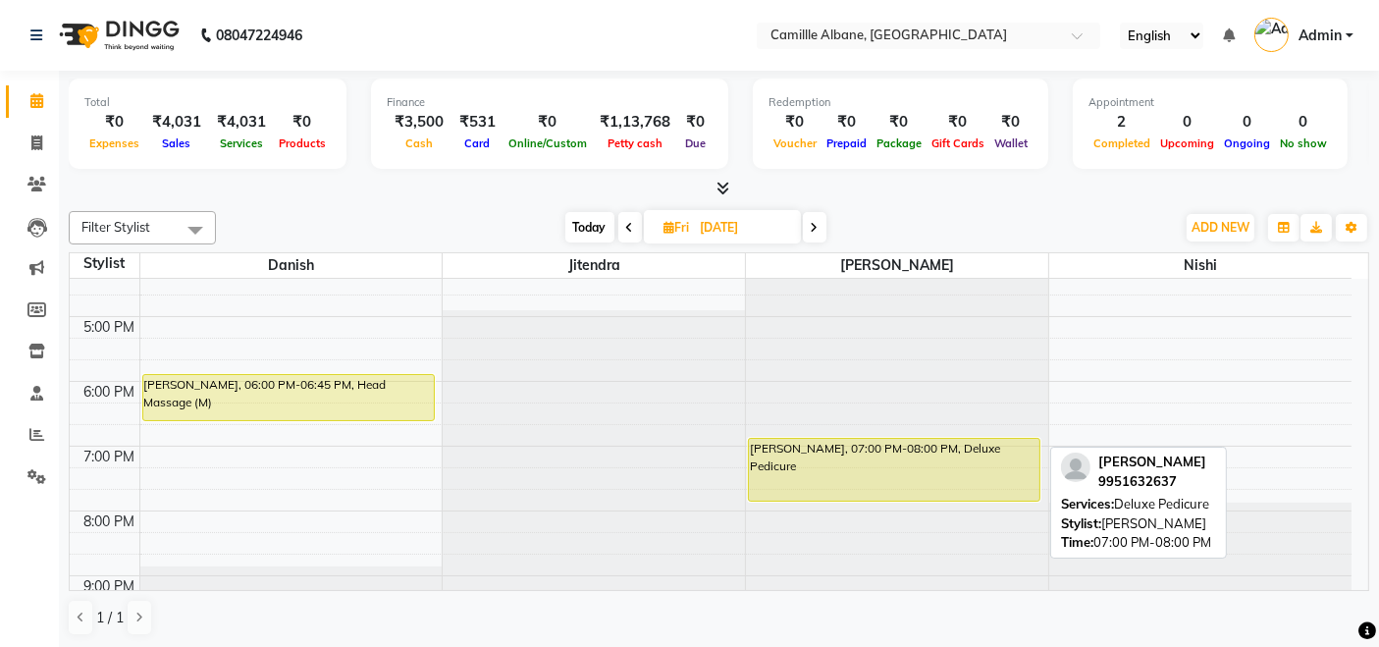
click at [914, 448] on div "[PERSON_NAME], 07:00 PM-08:00 PM, Deluxe Pedicure" at bounding box center [894, 470] width 290 height 62
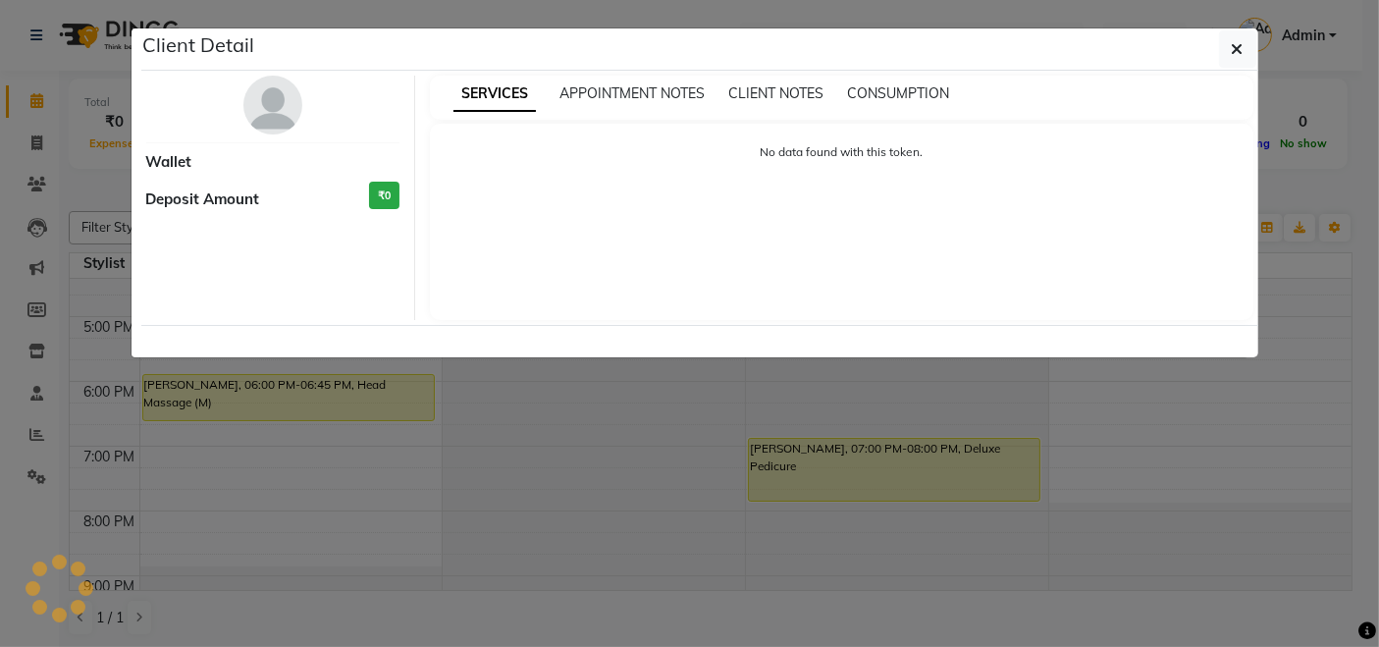
select select "7"
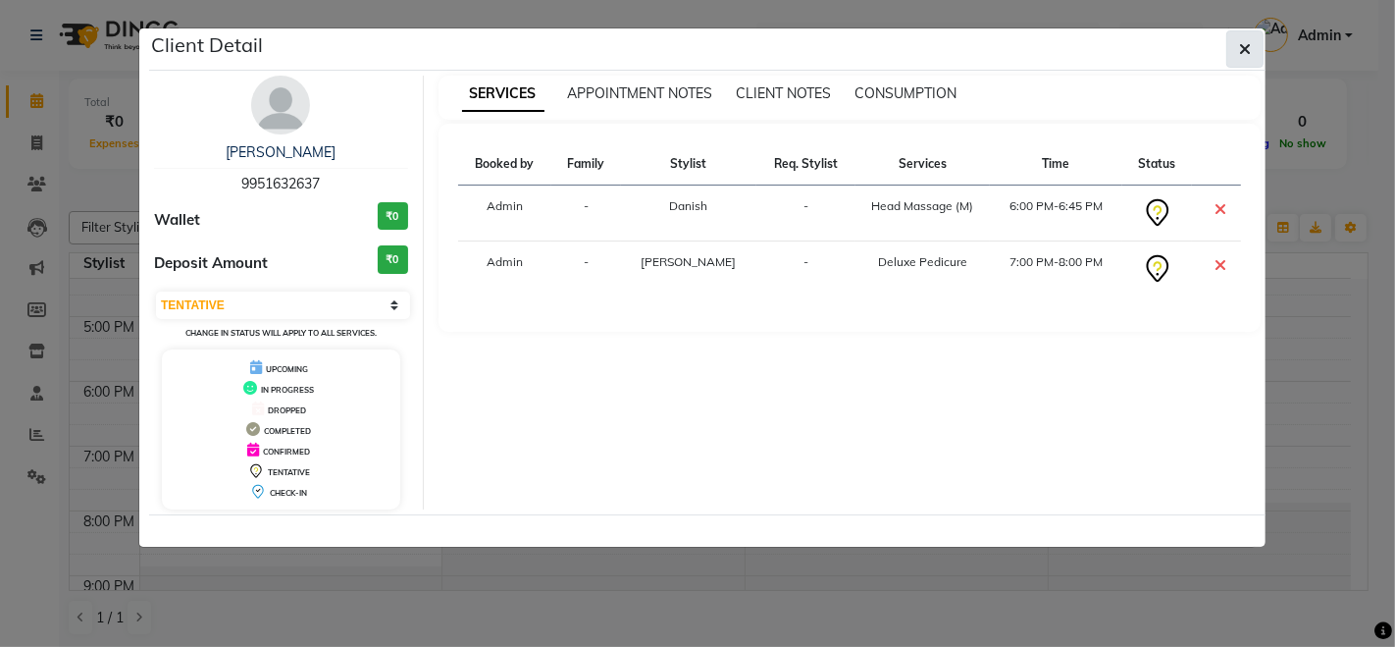
click at [1247, 44] on icon "button" at bounding box center [1245, 49] width 12 height 16
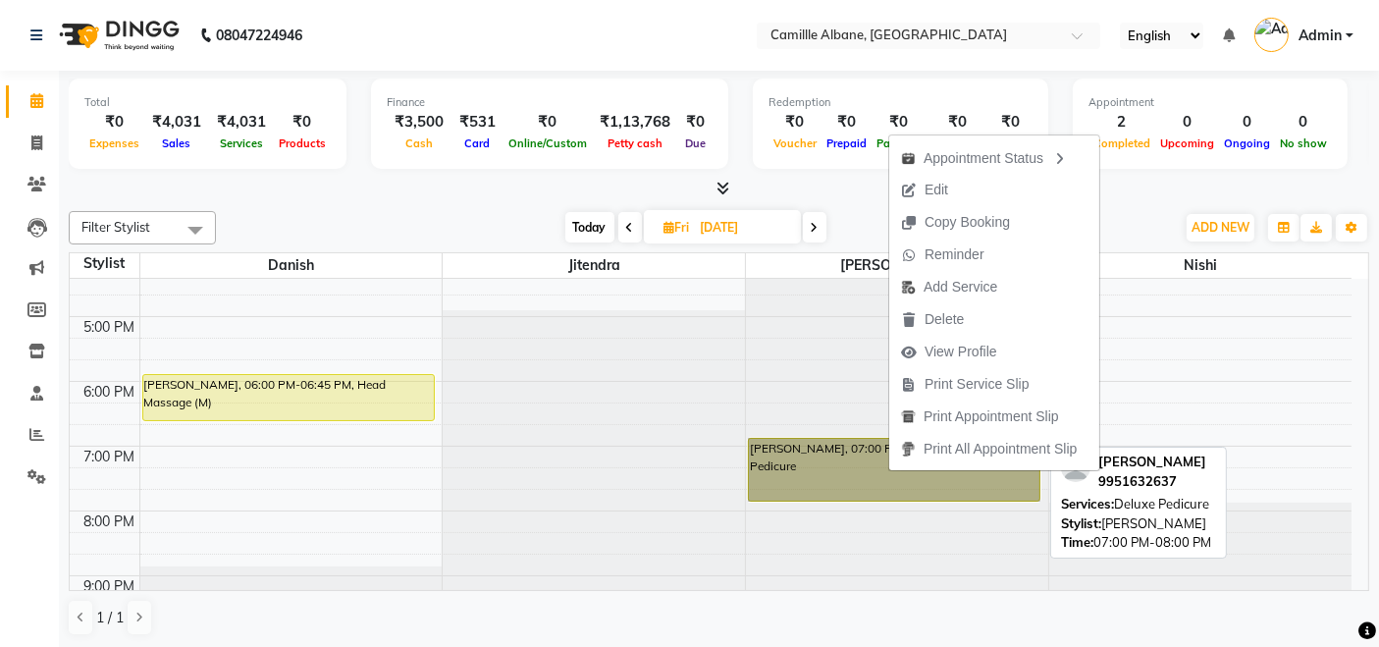
click at [888, 471] on link "[PERSON_NAME], 07:00 PM-08:00 PM, Deluxe Pedicure" at bounding box center [894, 470] width 292 height 64
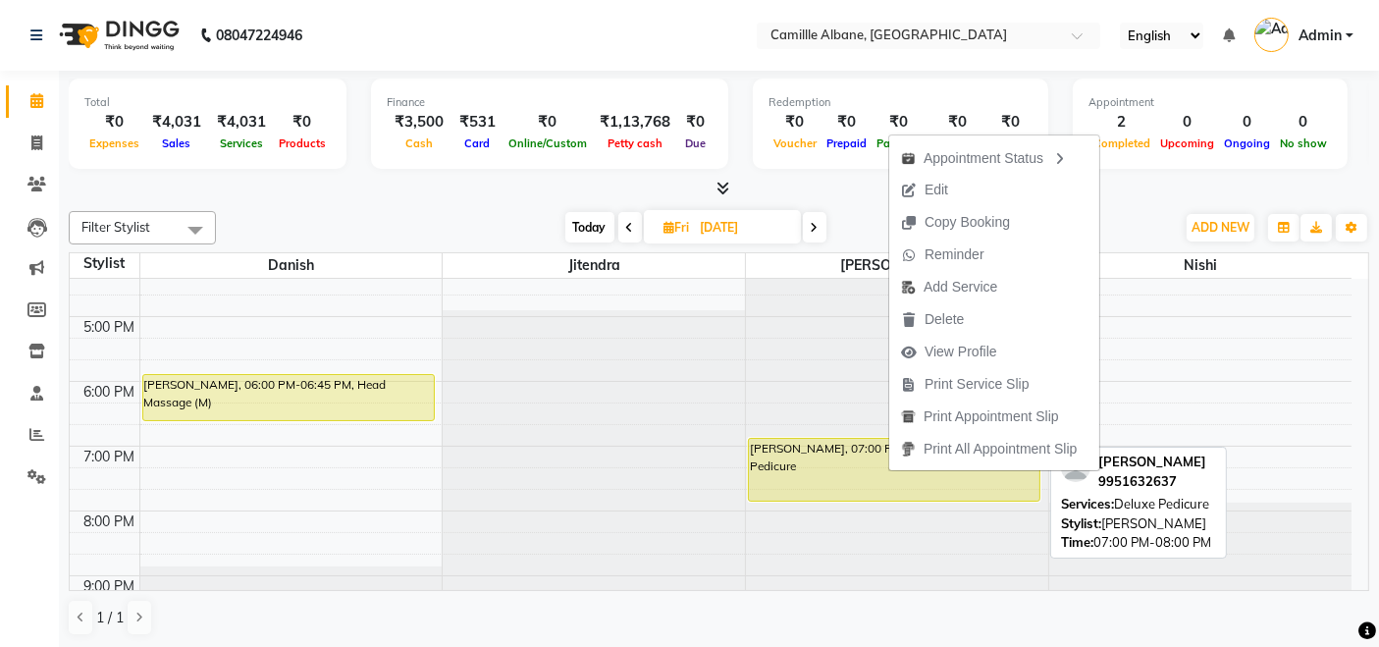
select select "7"
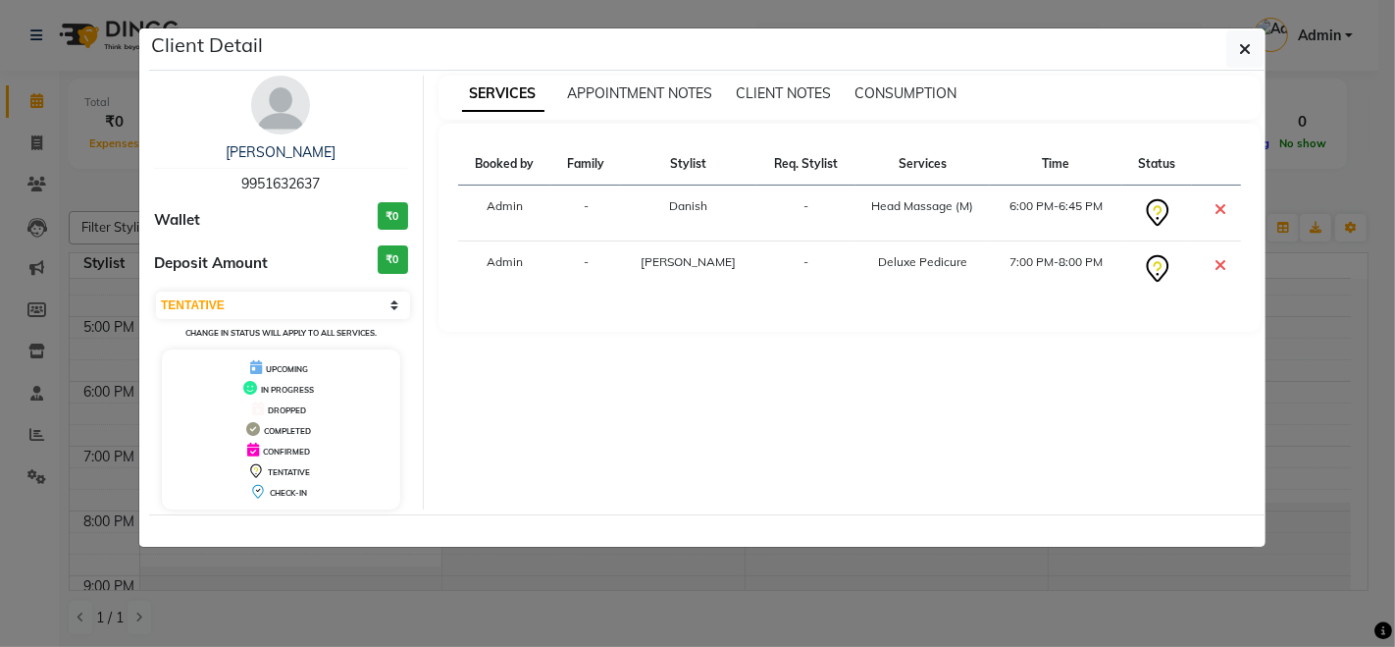
click at [983, 386] on div "SERVICES APPOINTMENT NOTES CLIENT NOTES CONSUMPTION Booked by Family Stylist Re…" at bounding box center [850, 293] width 853 height 434
click at [1253, 49] on button "button" at bounding box center [1245, 48] width 37 height 37
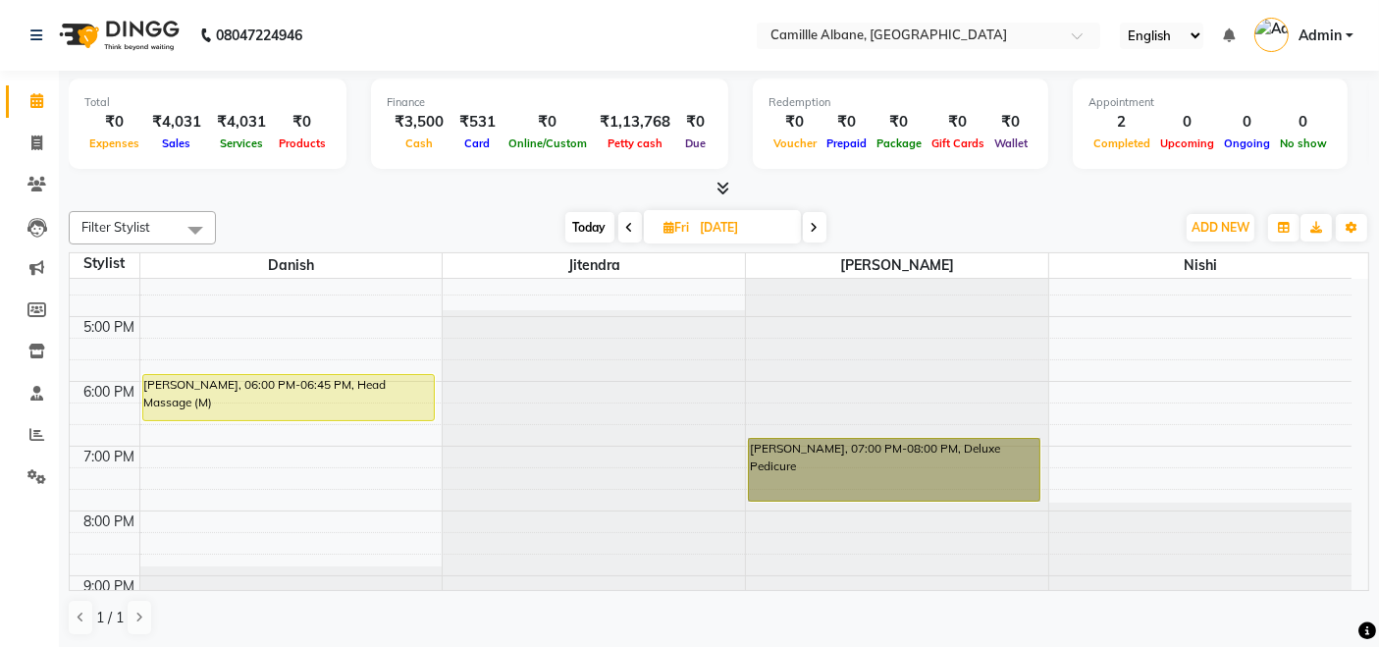
click at [302, 360] on div "8:00 AM 9:00 AM 10:00 AM 11:00 AM 12:00 PM 1:00 PM 2:00 PM 3:00 PM 4:00 PM 5:00…" at bounding box center [710, 187] width 1281 height 906
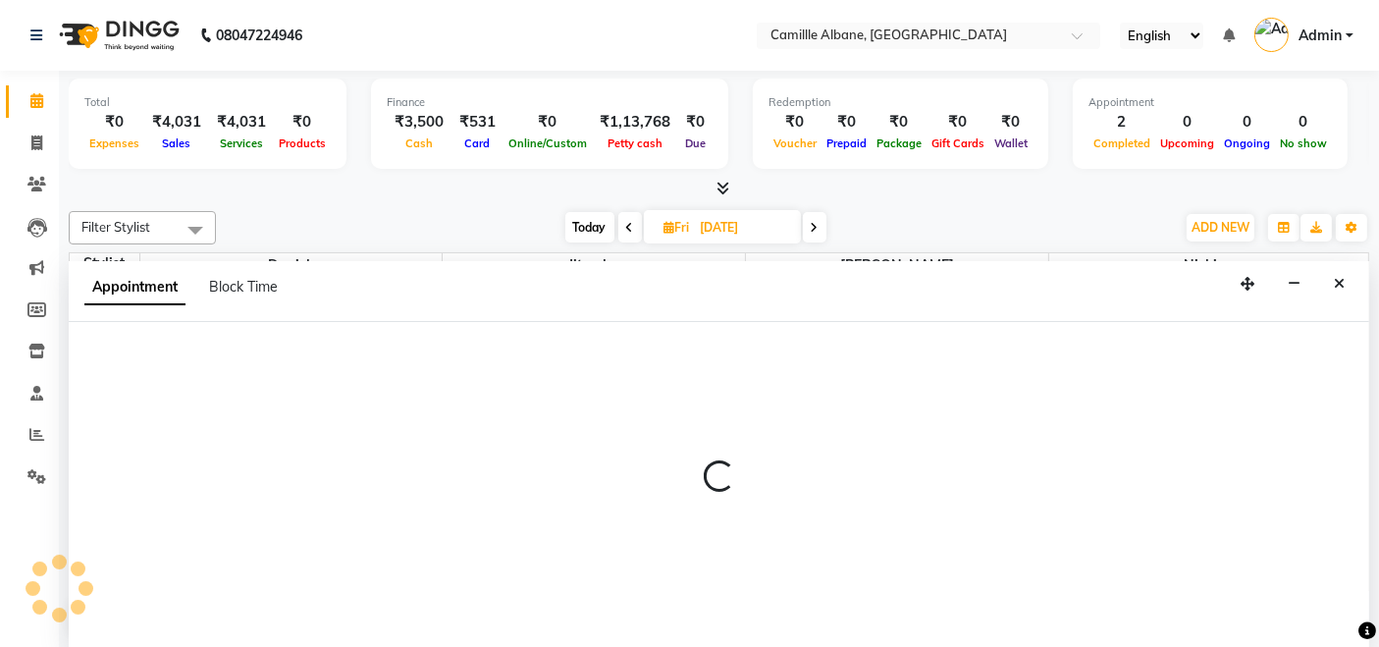
scroll to position [0, 0]
select select "57806"
select select "1065"
select select "tentative"
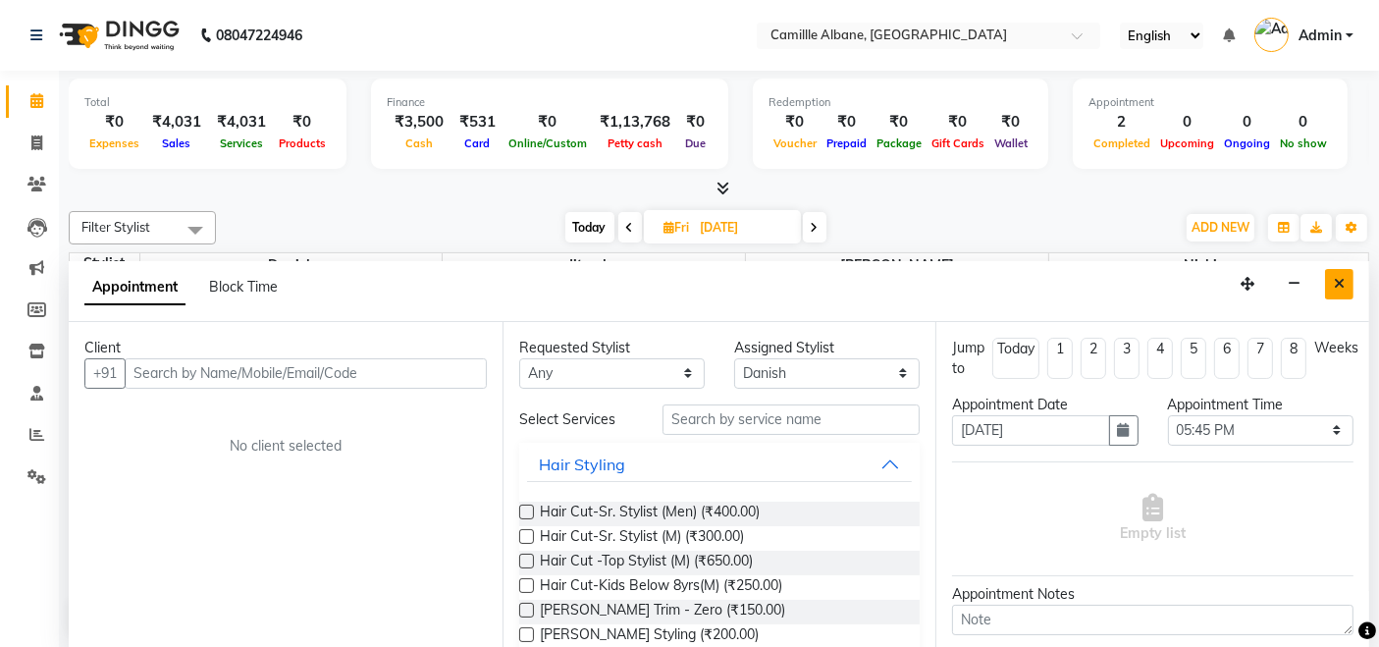
click at [1347, 282] on button "Close" at bounding box center [1339, 284] width 28 height 30
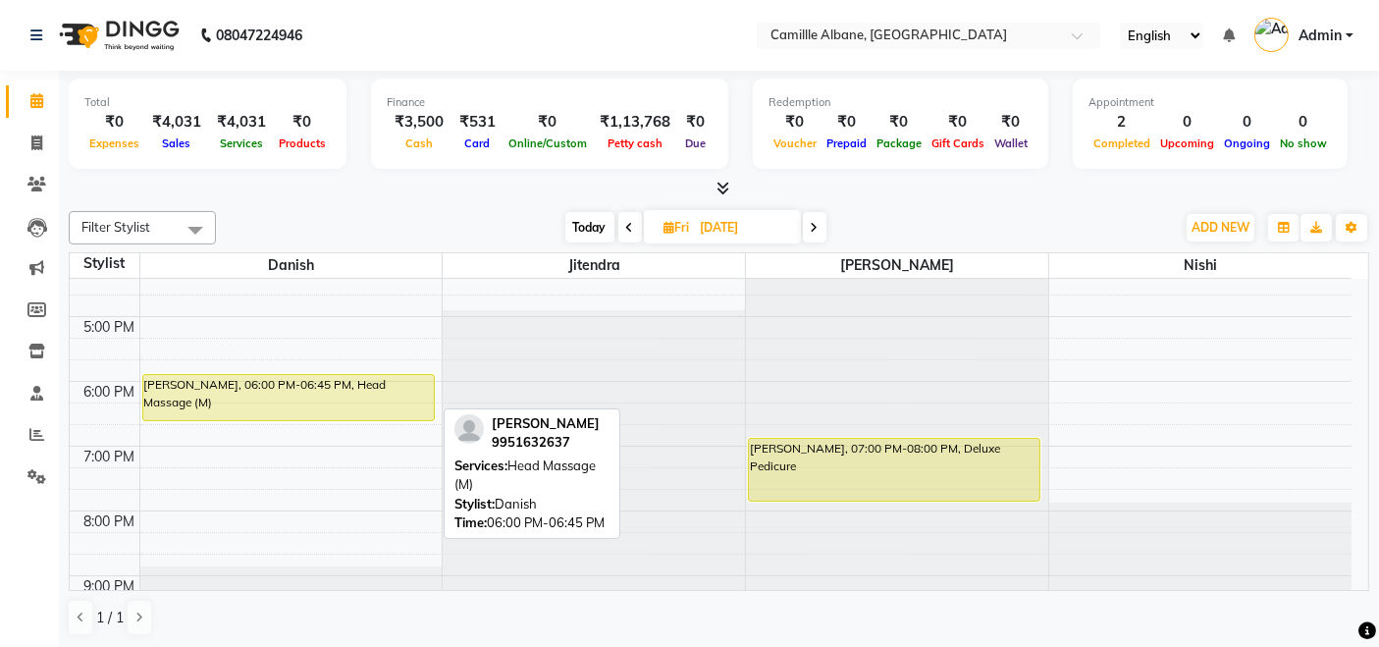
click at [335, 385] on div "[PERSON_NAME], 06:00 PM-06:45 PM, Head Massage (M)" at bounding box center [288, 397] width 290 height 45
select select "7"
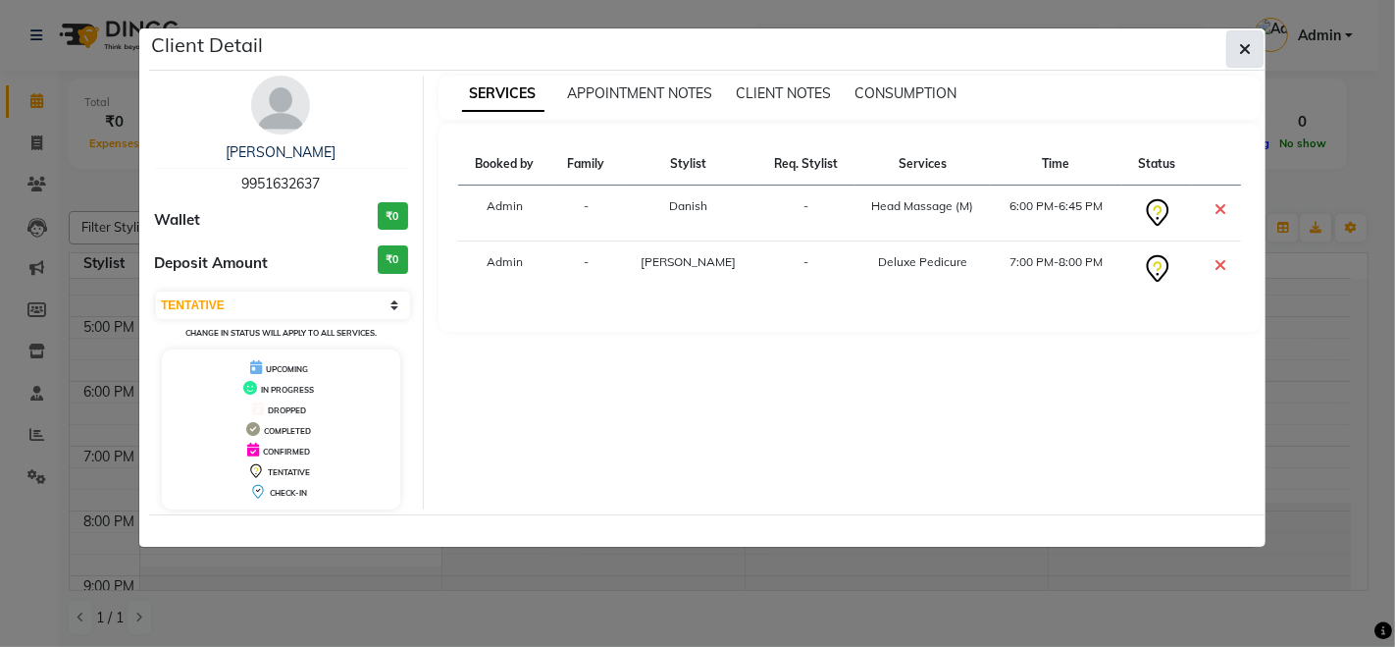
click at [1251, 51] on button "button" at bounding box center [1245, 48] width 37 height 37
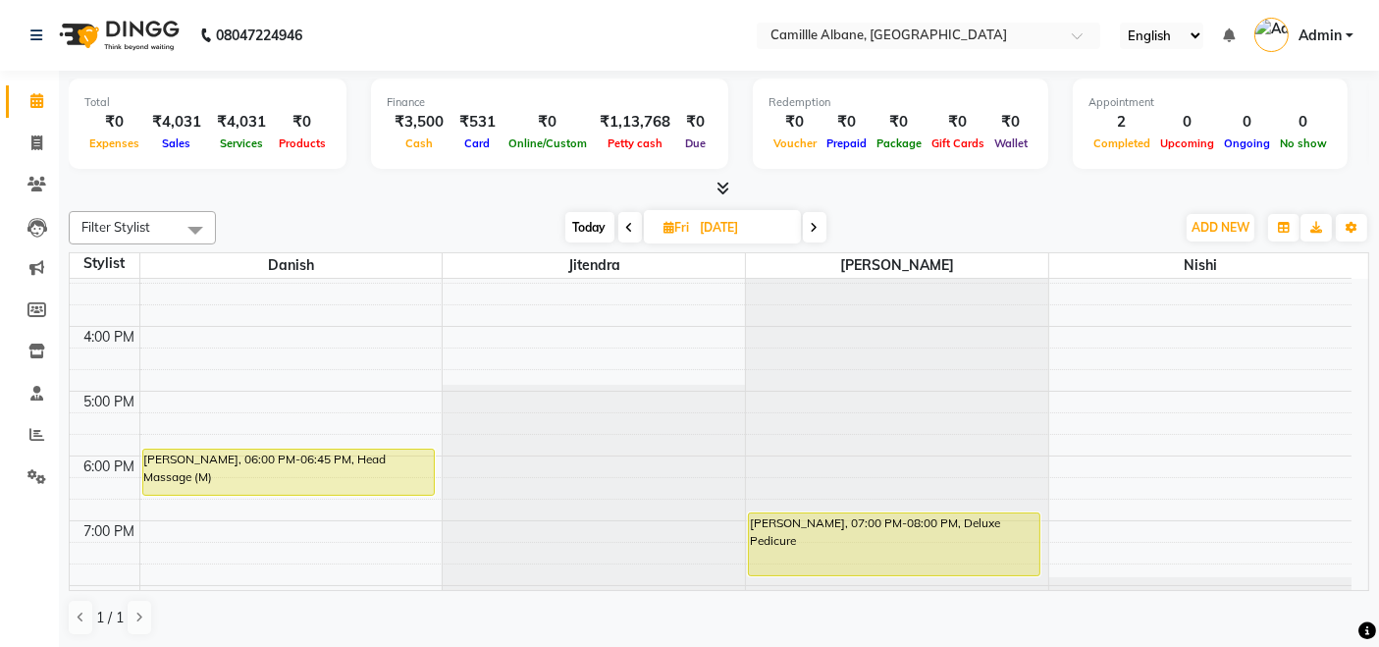
scroll to position [545, 0]
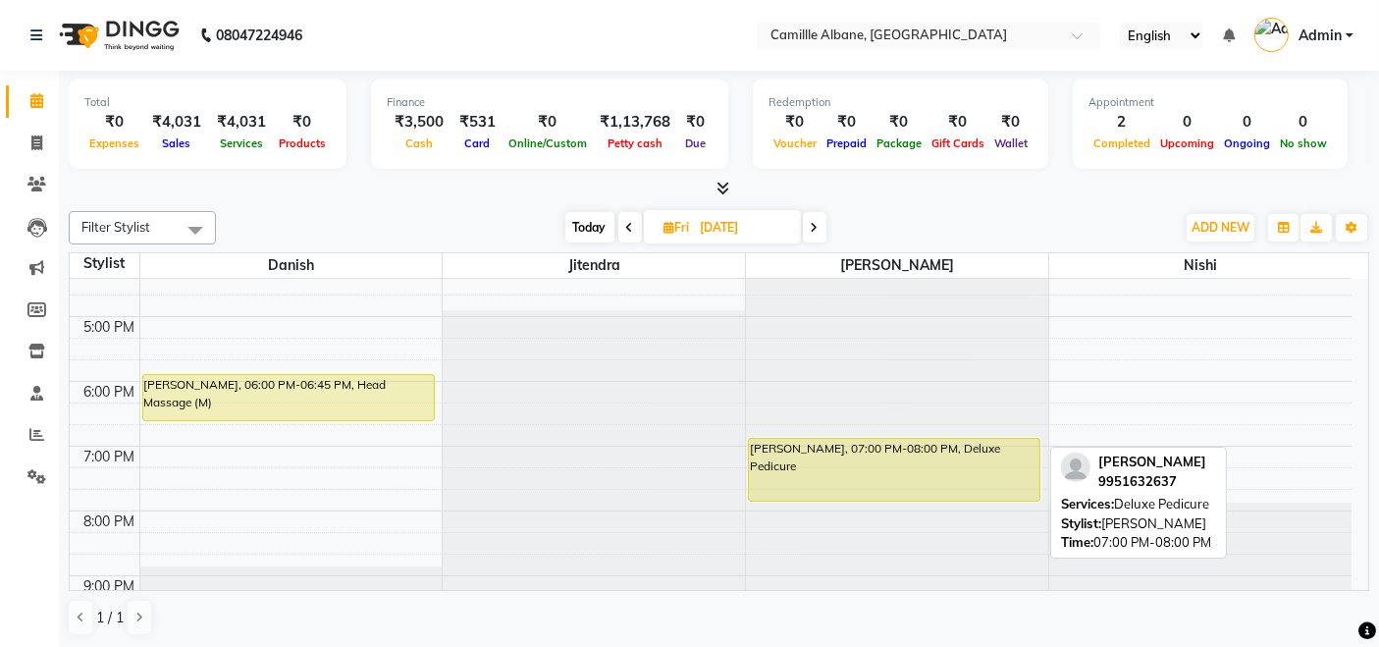
click at [877, 449] on div "[PERSON_NAME], 07:00 PM-08:00 PM, Deluxe Pedicure" at bounding box center [894, 470] width 290 height 62
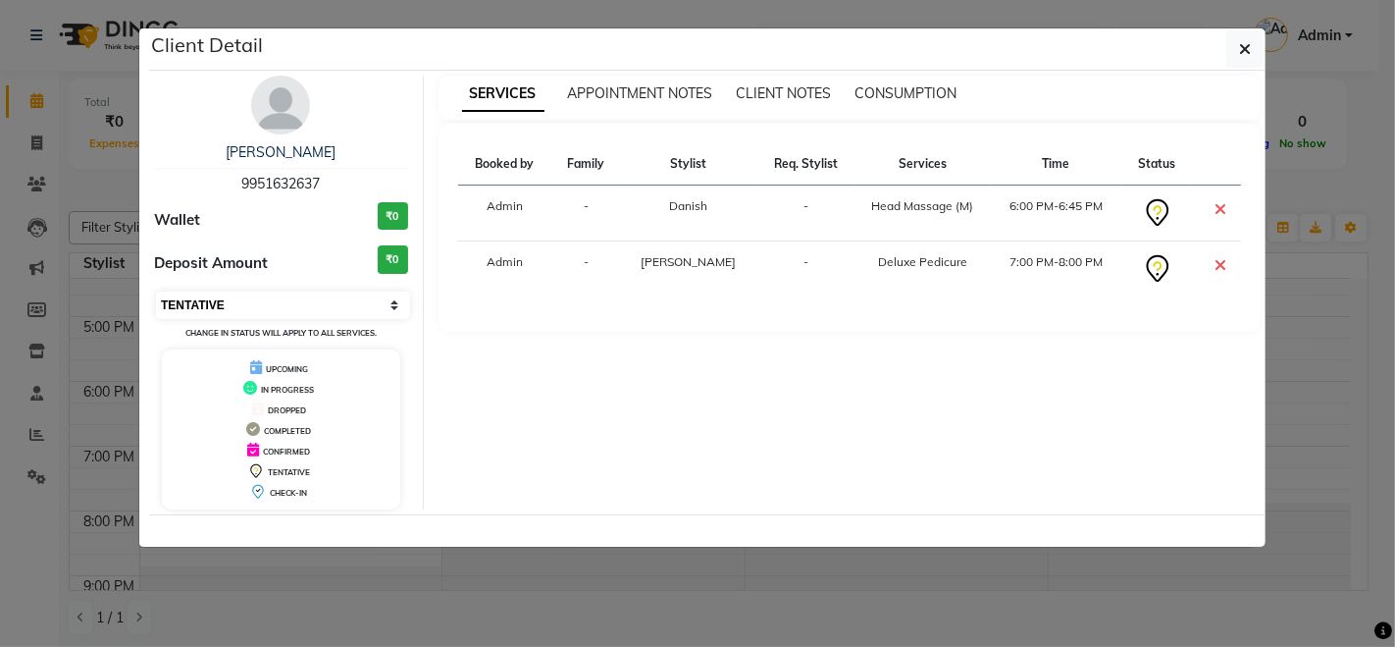
click at [317, 298] on select "Select CONFIRMED TENTATIVE" at bounding box center [283, 304] width 254 height 27
select select "6"
click at [156, 291] on select "Select CONFIRMED TENTATIVE" at bounding box center [283, 304] width 254 height 27
click at [1147, 205] on icon at bounding box center [1157, 209] width 21 height 24
click at [1250, 57] on button "button" at bounding box center [1245, 48] width 37 height 37
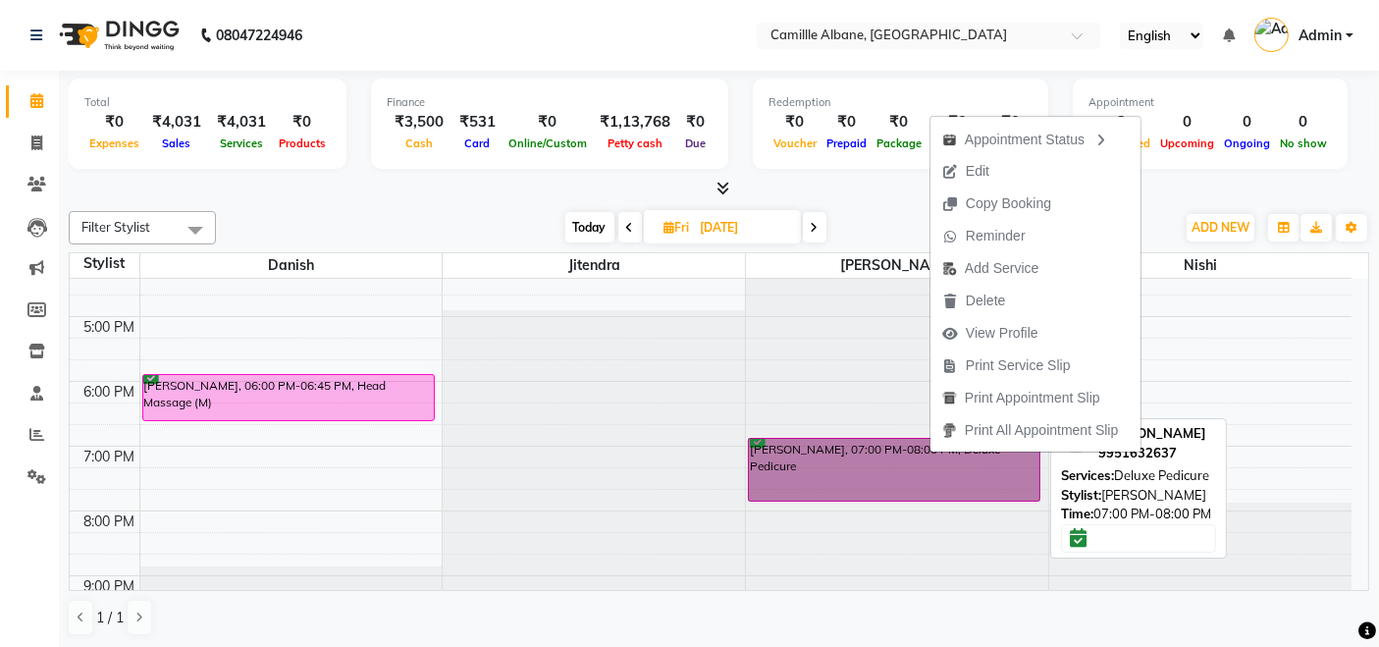
click at [973, 469] on link "[PERSON_NAME], 07:00 PM-08:00 PM, Deluxe Pedicure" at bounding box center [894, 470] width 292 height 64
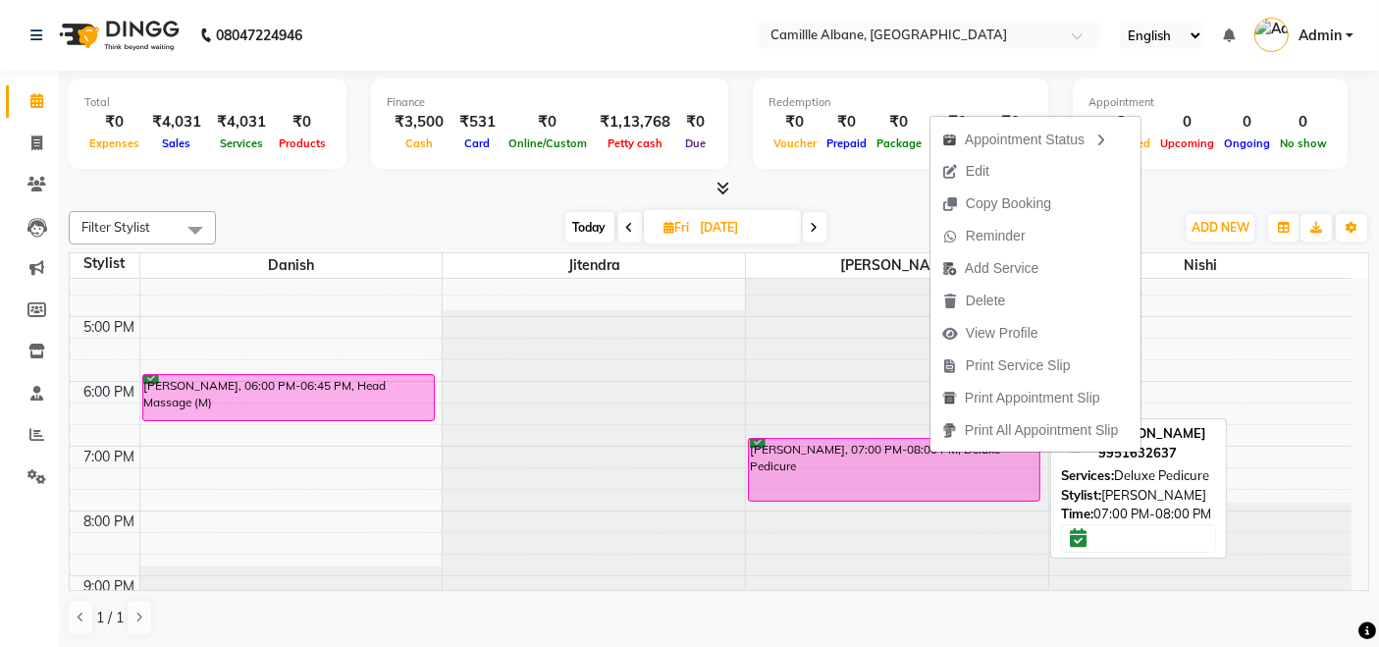
select select "6"
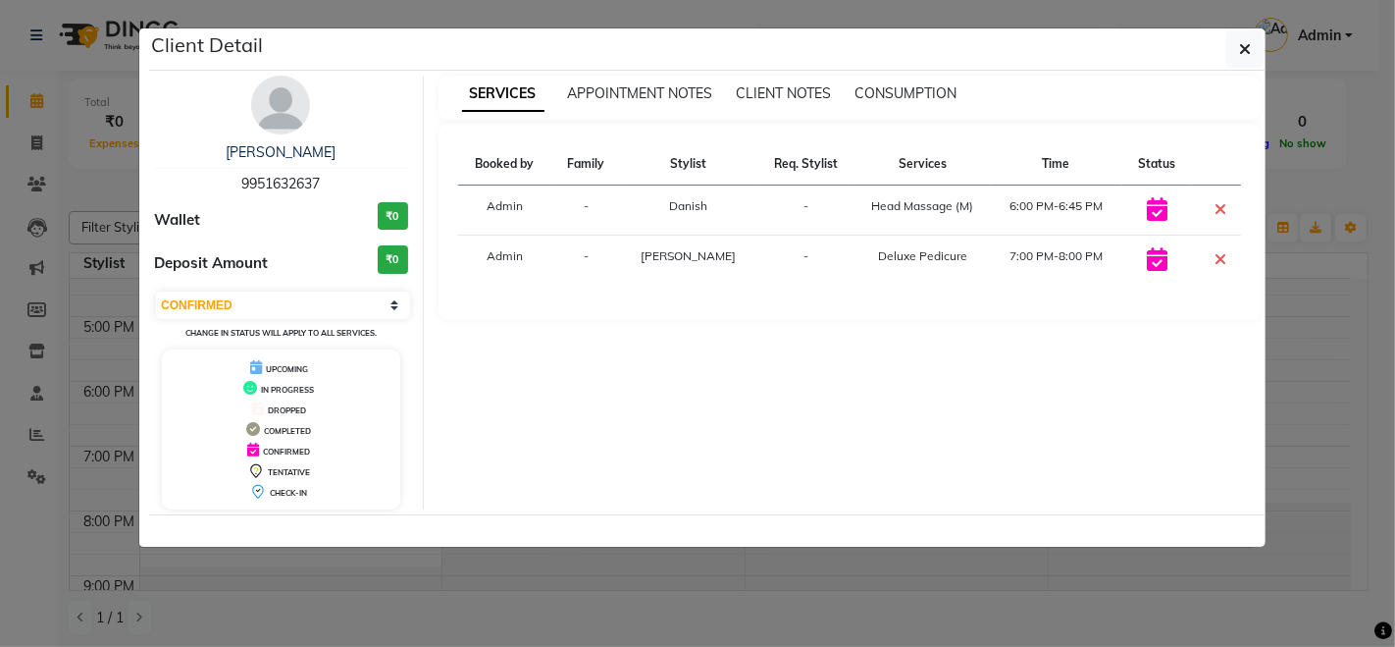
click at [689, 474] on div "SERVICES APPOINTMENT NOTES CLIENT NOTES CONSUMPTION Booked by Family Stylist Re…" at bounding box center [850, 293] width 853 height 434
click at [1240, 48] on icon "button" at bounding box center [1245, 49] width 12 height 16
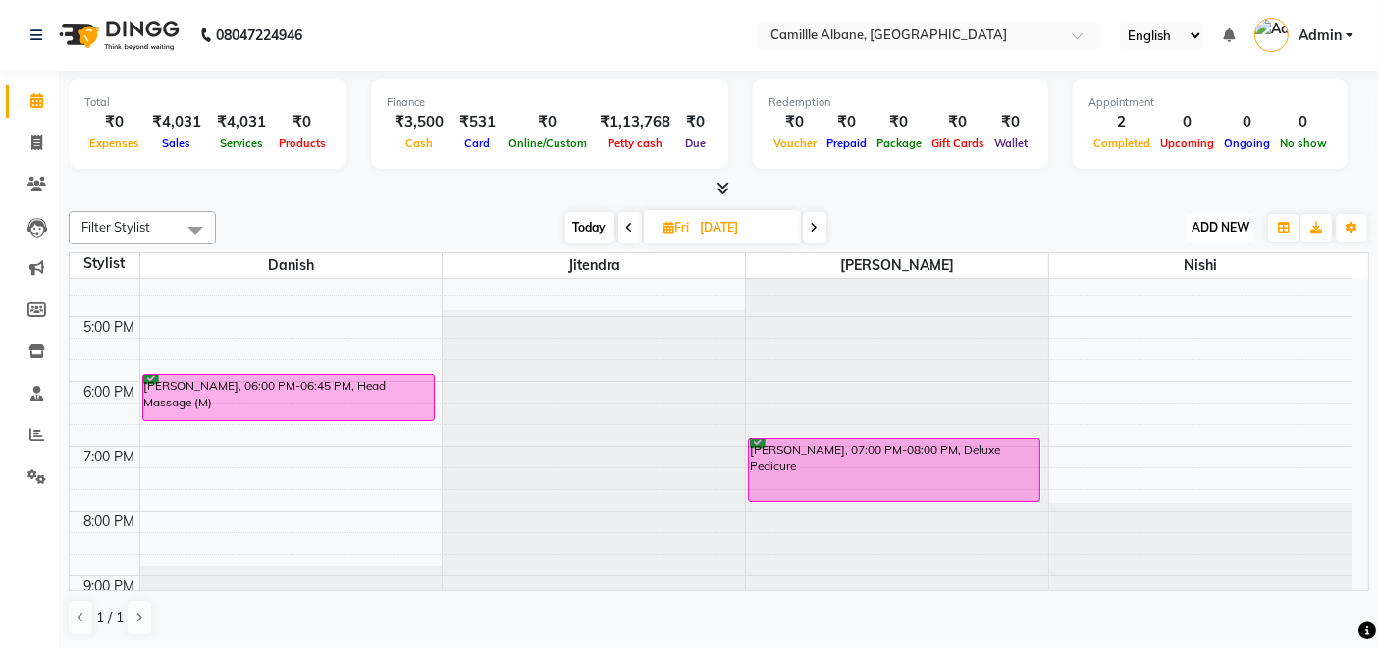
click at [1223, 223] on span "ADD NEW" at bounding box center [1220, 227] width 58 height 15
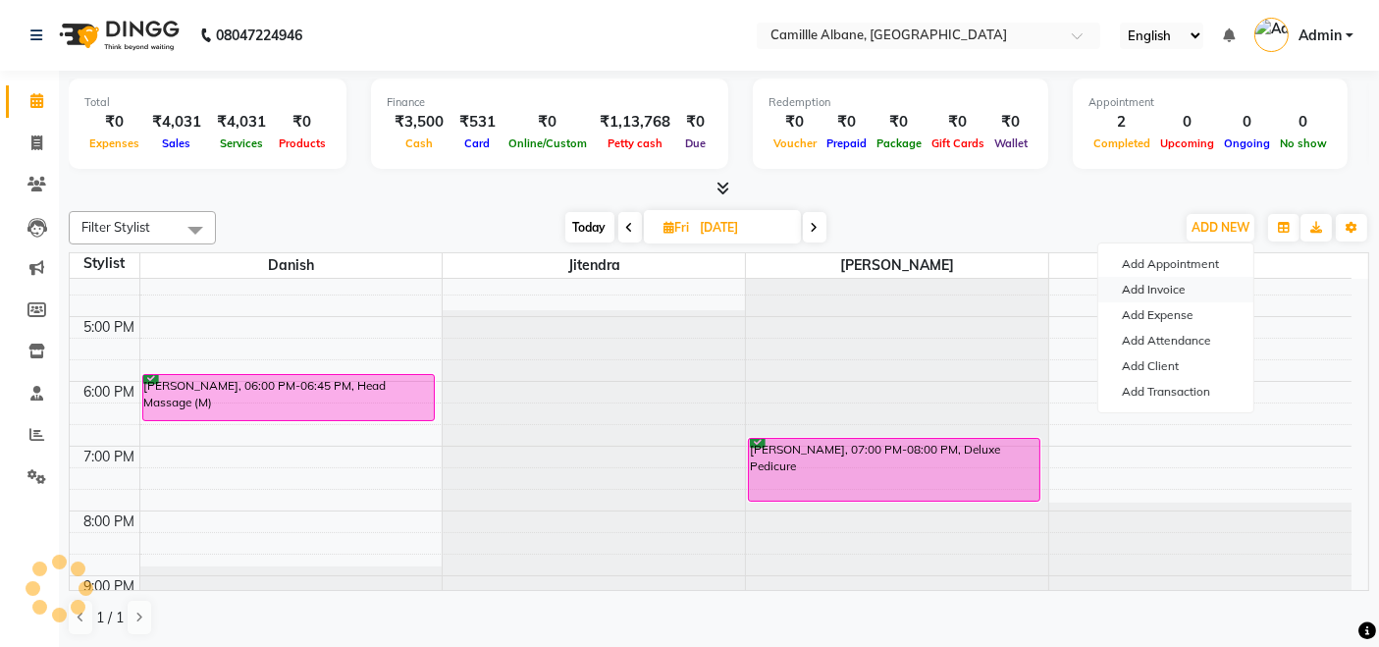
click at [1165, 287] on link "Add Invoice" at bounding box center [1175, 290] width 155 height 26
select select "7025"
select select "service"
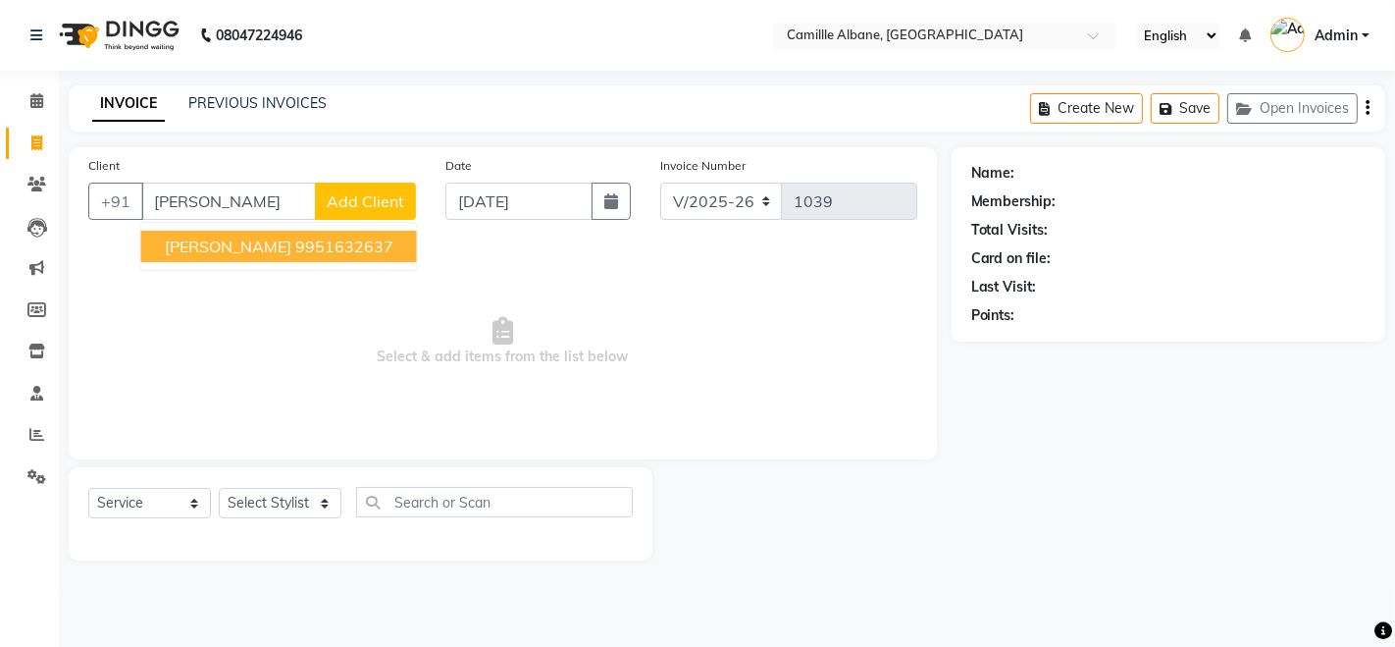
drag, startPoint x: 273, startPoint y: 258, endPoint x: 257, endPoint y: 277, distance: 24.4
click at [273, 259] on button "Dr. Sravani Reddy 9951632637" at bounding box center [279, 246] width 276 height 31
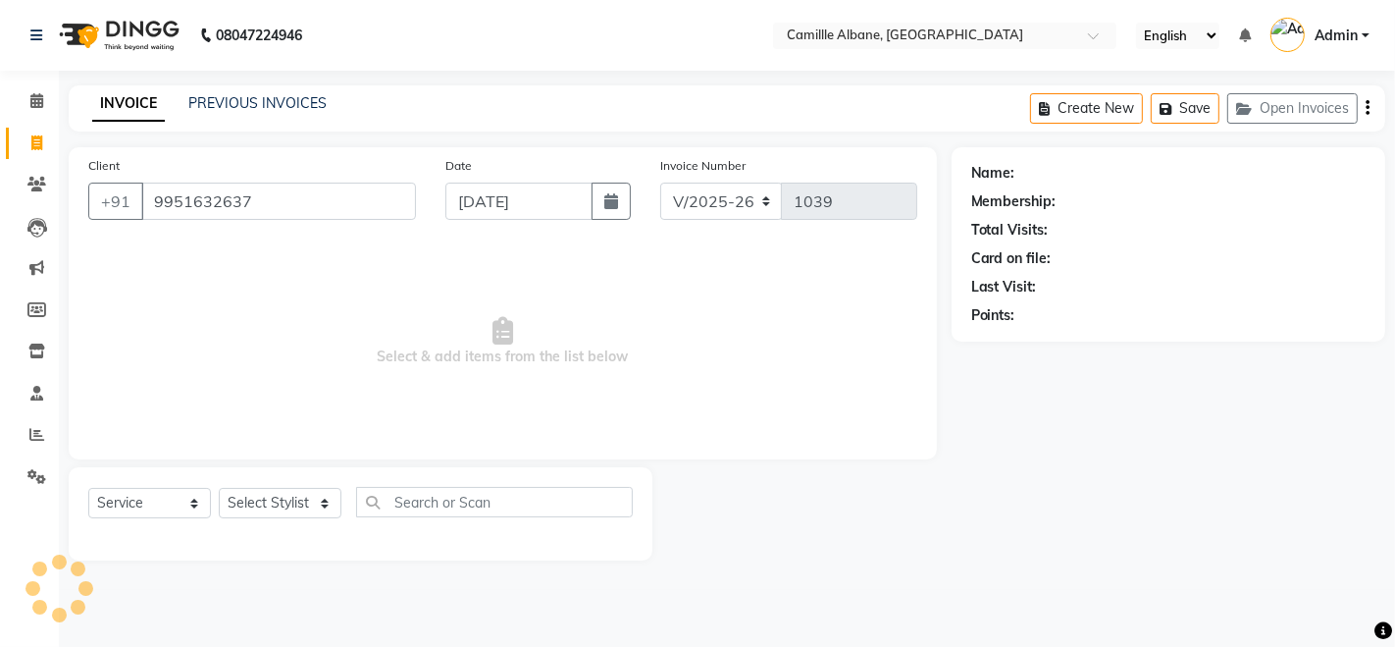
type input "9951632637"
click at [280, 494] on select "Select Stylist Admin Danish Dr, Rajani Jitendra K T Ramarao Lalitha Madhu Nishi" at bounding box center [280, 503] width 123 height 30
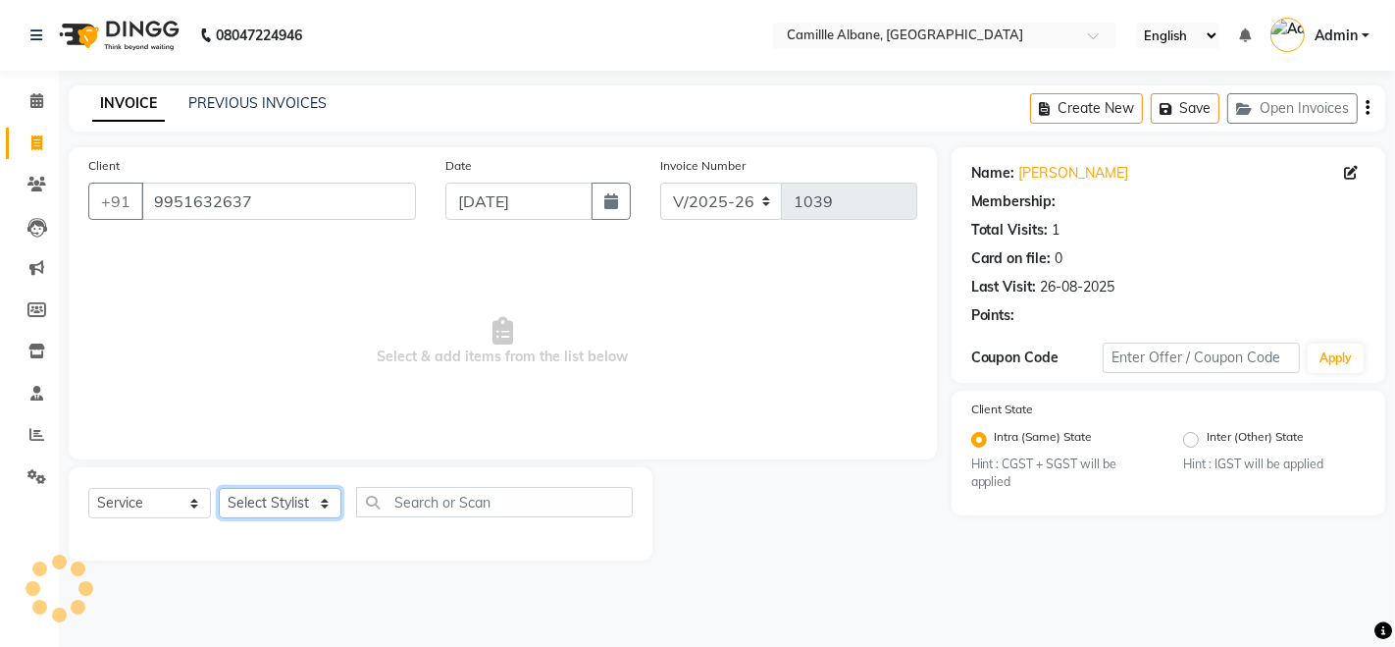
select select "2: Object"
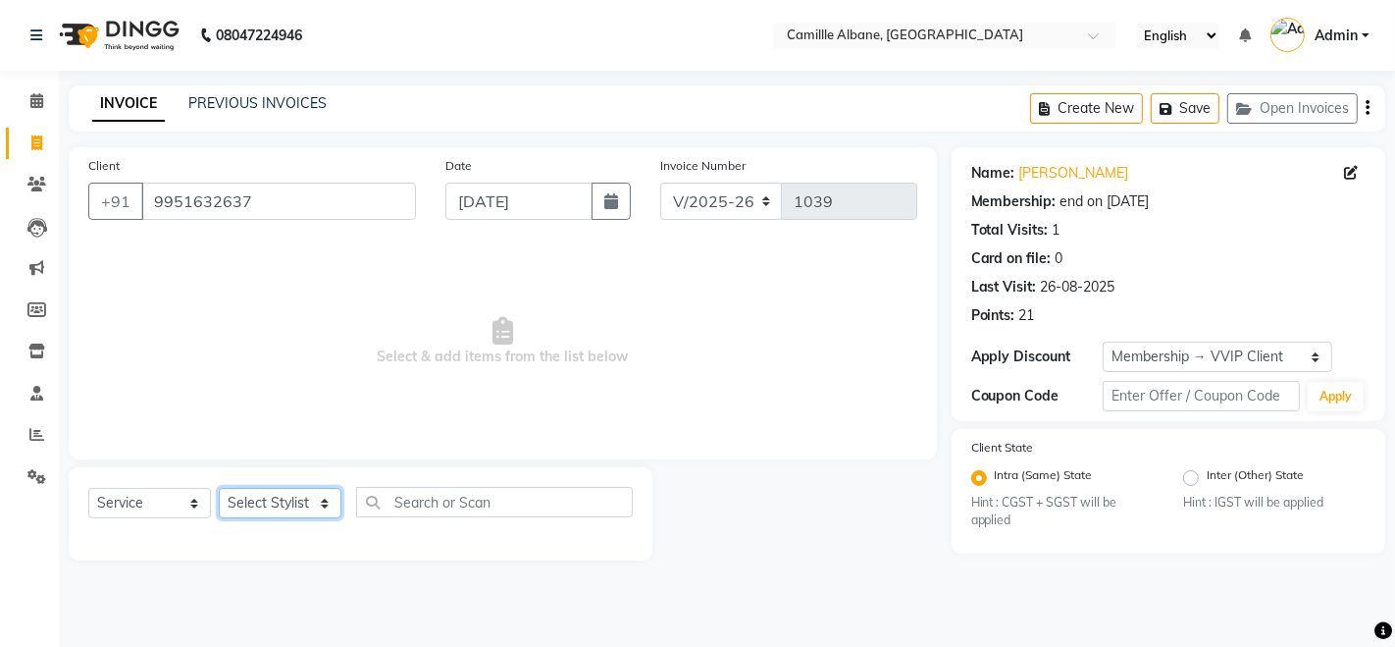
select select "57814"
click at [219, 488] on select "Select Stylist Admin Danish Dr, Rajani Jitendra K T Ramarao Lalitha Madhu Nishi" at bounding box center [280, 503] width 123 height 30
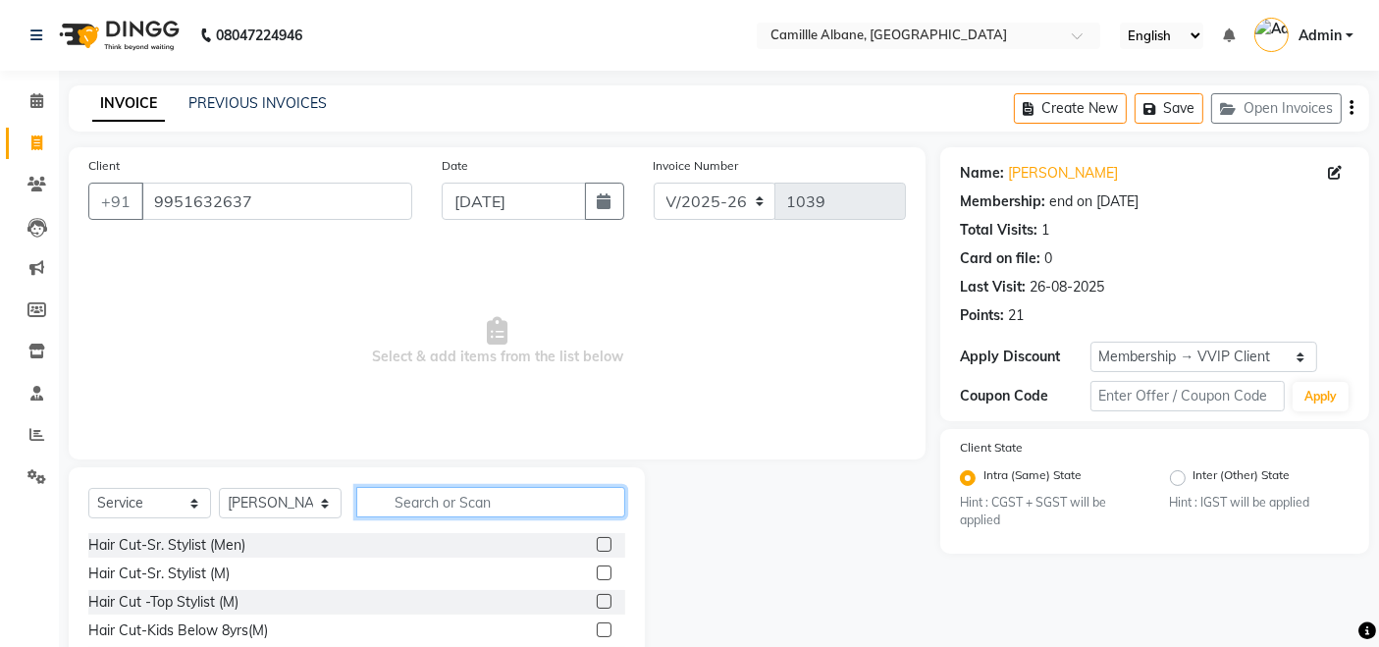
click at [434, 500] on input "text" at bounding box center [490, 502] width 269 height 30
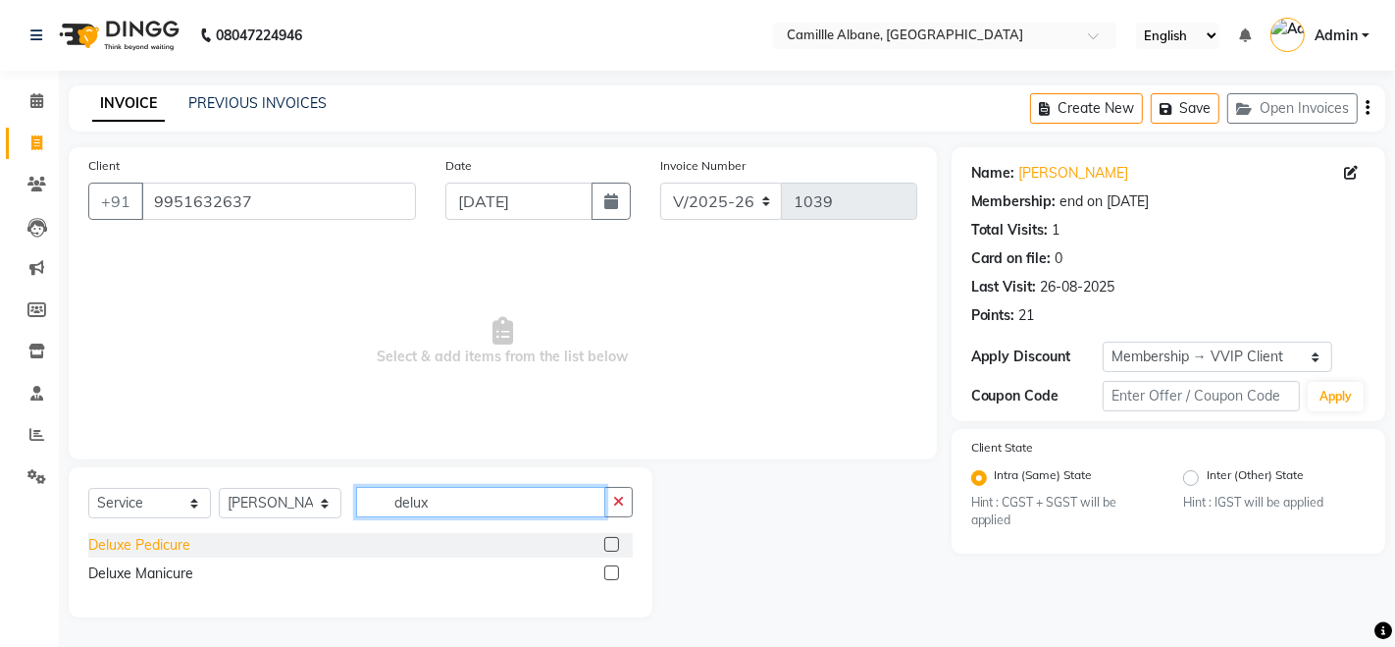
type input "delux"
click at [151, 550] on div "Deluxe Pedicure" at bounding box center [139, 545] width 102 height 21
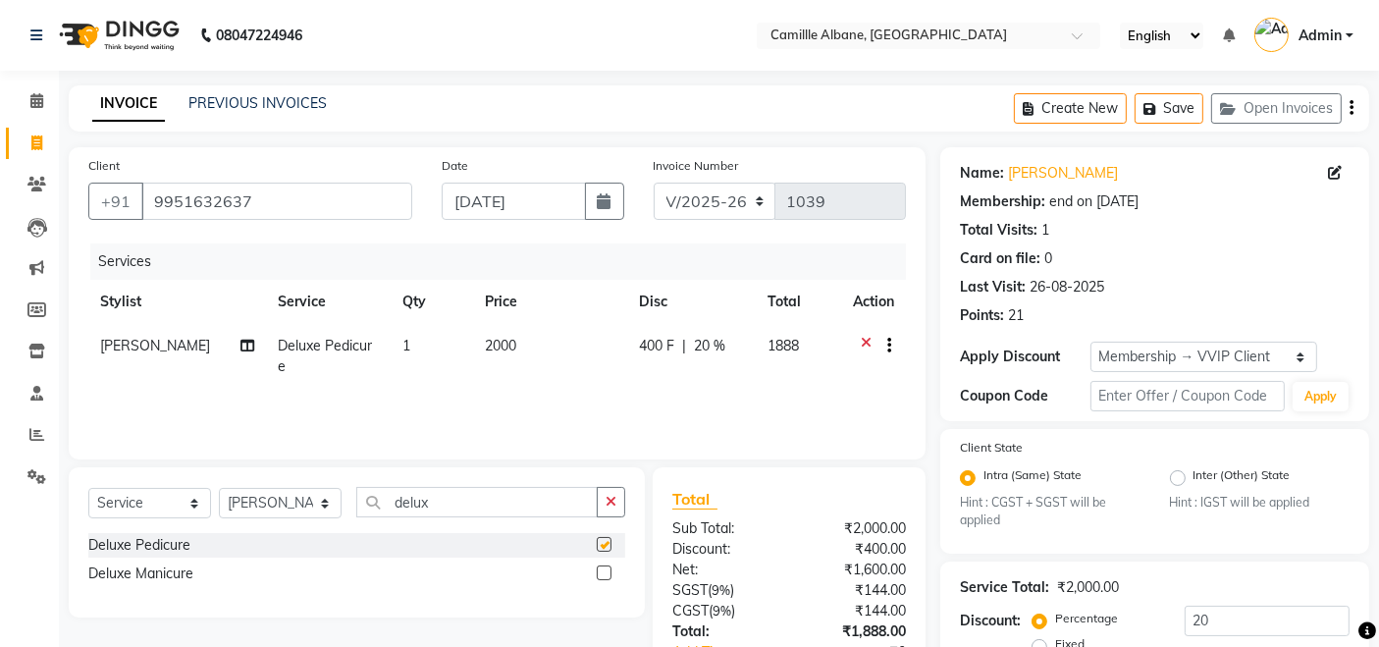
checkbox input "false"
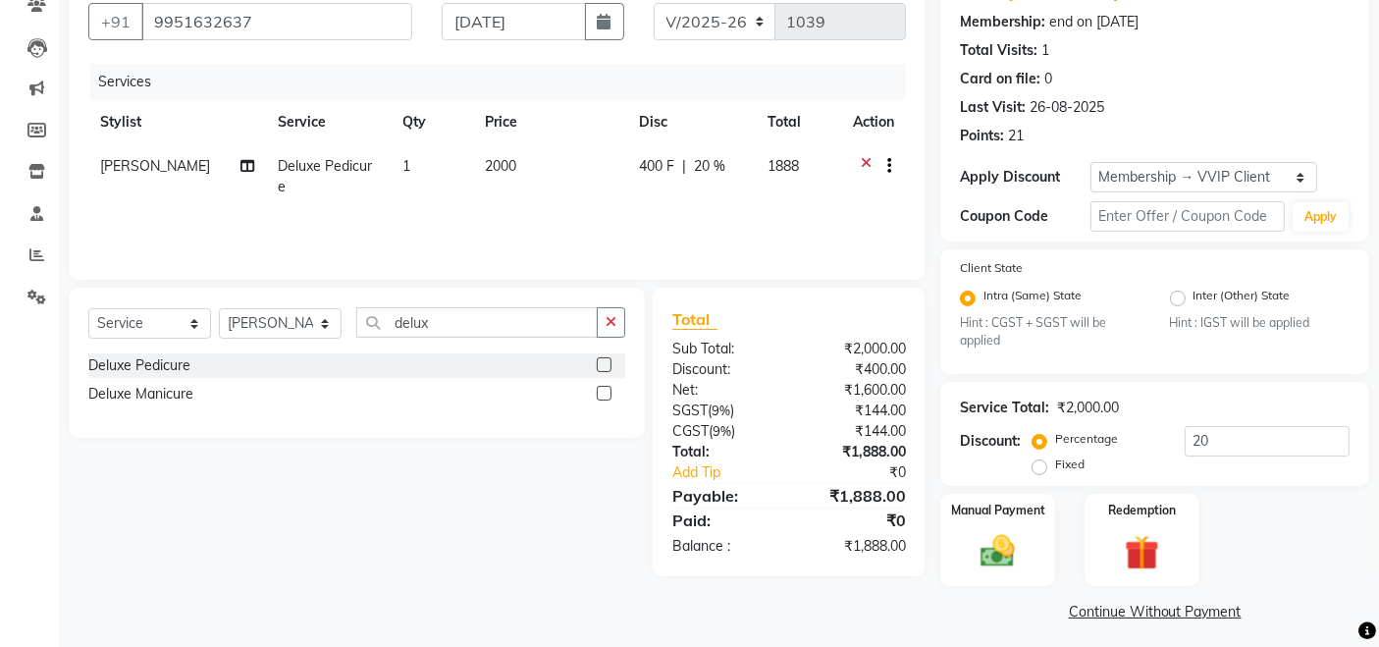
scroll to position [182, 0]
click at [998, 533] on img at bounding box center [997, 549] width 59 height 41
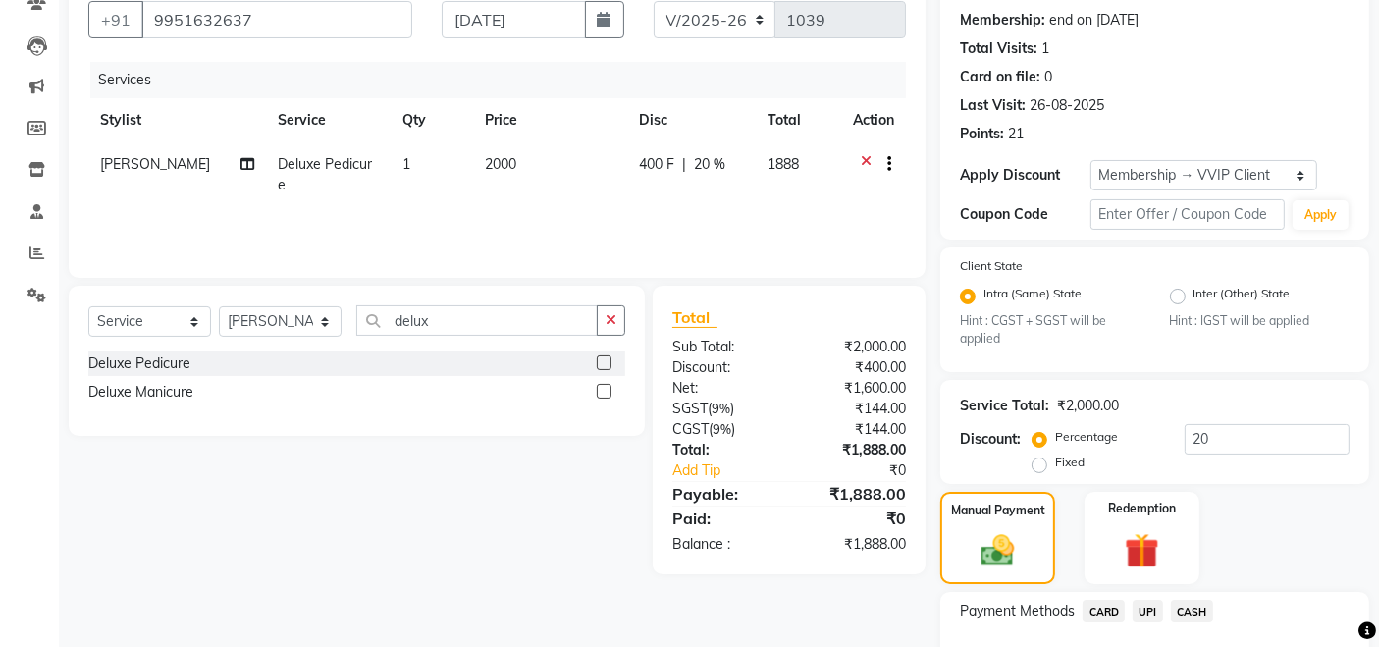
click at [1197, 612] on span "CASH" at bounding box center [1192, 611] width 42 height 23
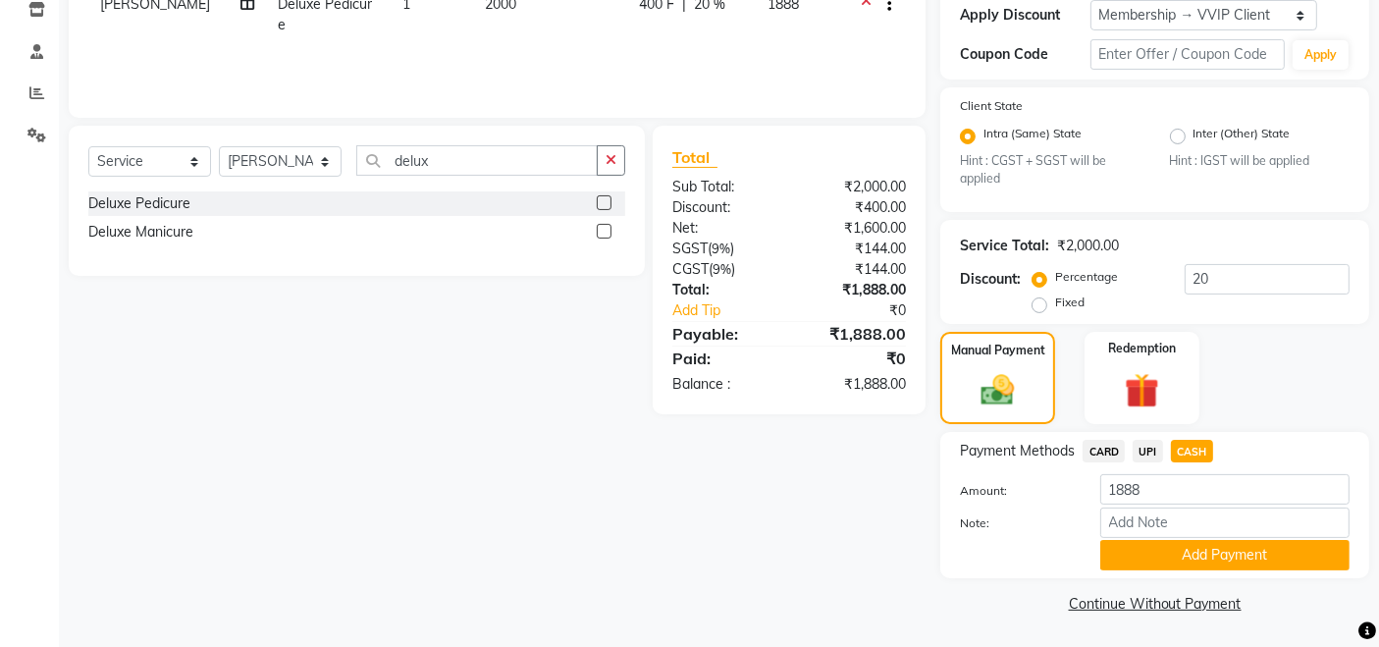
scroll to position [0, 0]
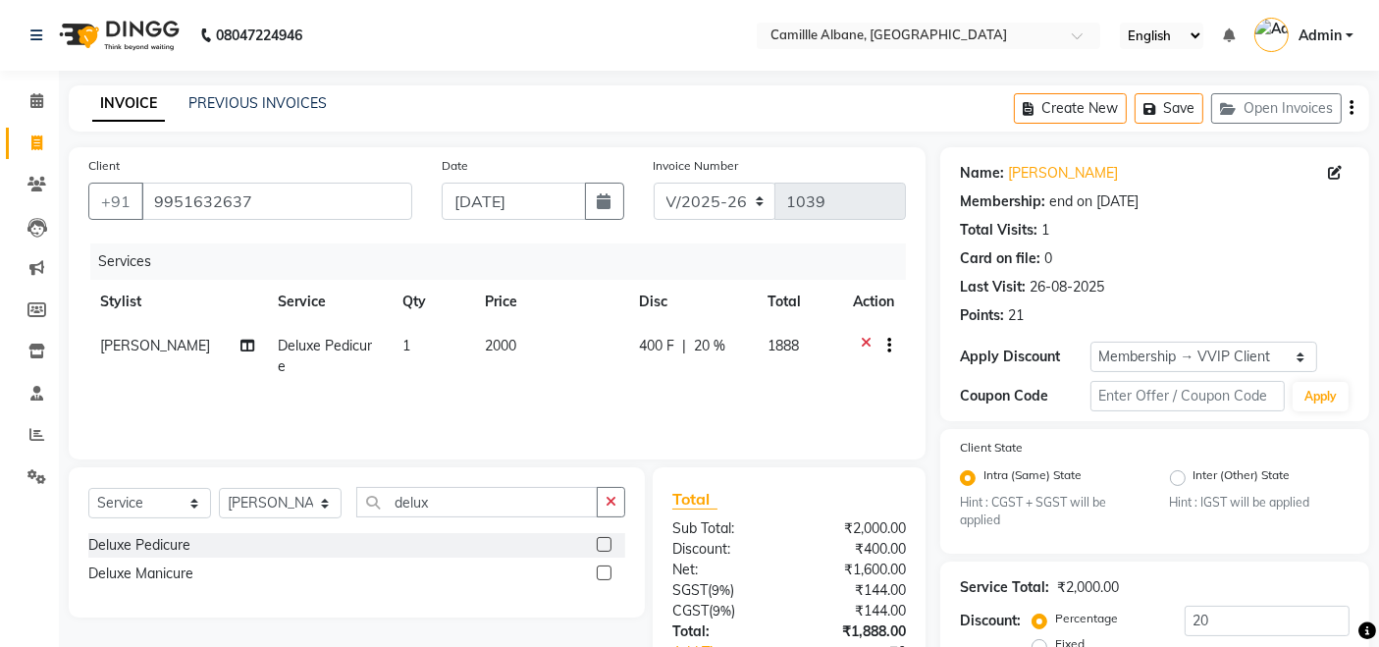
click at [1348, 101] on div "Create New Save Open Invoices" at bounding box center [1191, 108] width 355 height 46
click at [1351, 108] on icon "button" at bounding box center [1351, 108] width 4 height 1
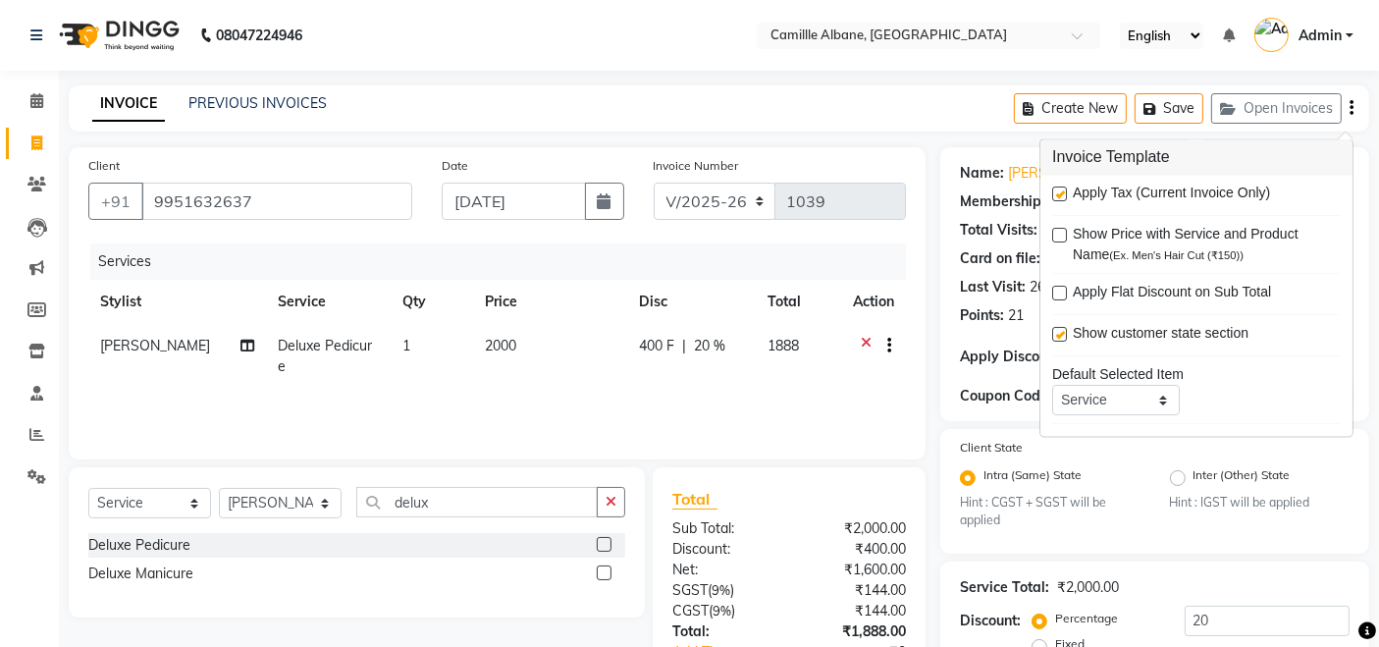
click at [1062, 197] on label at bounding box center [1059, 194] width 15 height 15
click at [1062, 197] on input "checkbox" at bounding box center [1058, 195] width 13 height 13
checkbox input "false"
click at [849, 144] on main "INVOICE PREVIOUS INVOICES Create New Save Open Invoices Client +91 9951632637 D…" at bounding box center [719, 537] width 1320 height 904
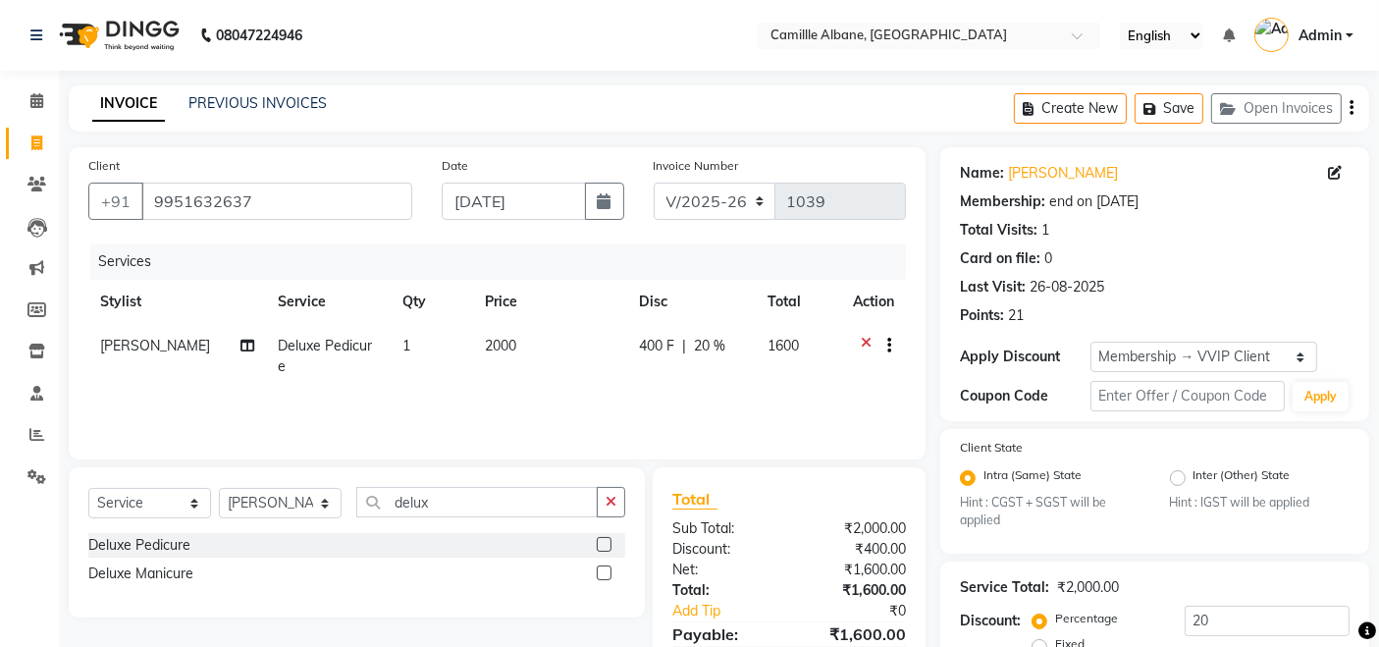
scroll to position [341, 0]
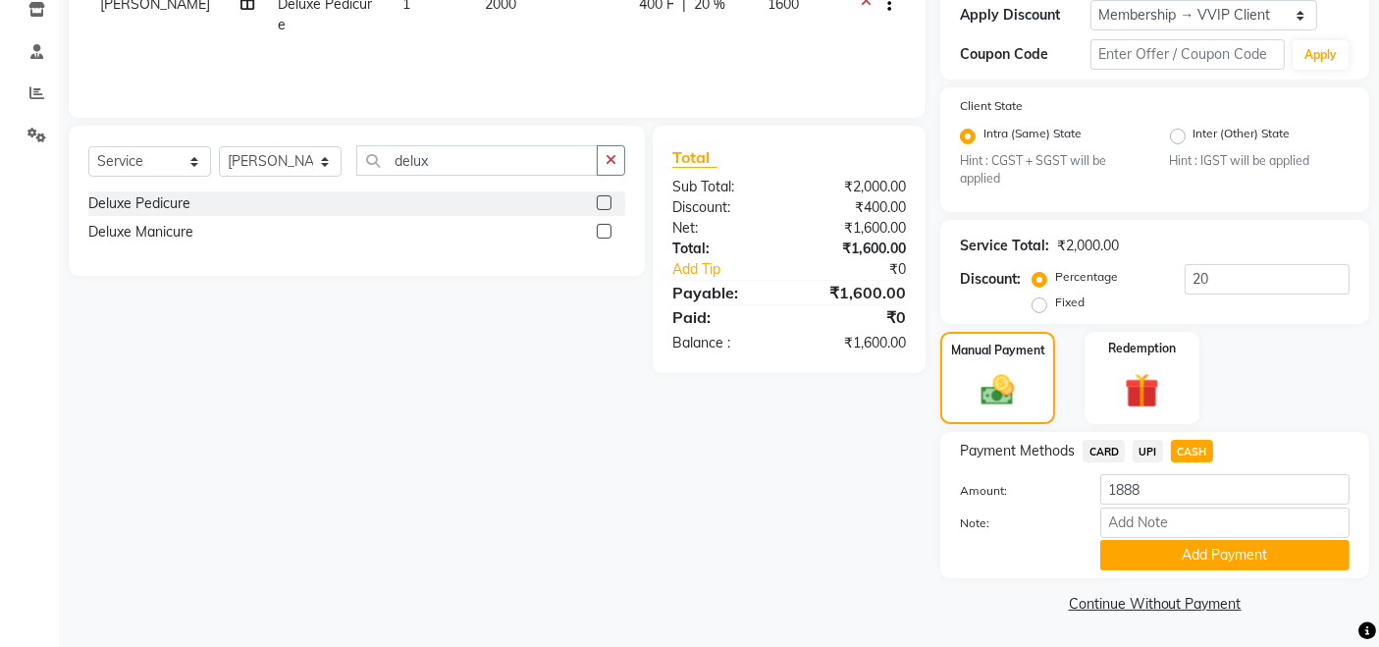
click at [1142, 452] on span "UPI" at bounding box center [1147, 451] width 30 height 23
type input "1600"
click at [1194, 456] on span "CASH" at bounding box center [1192, 451] width 42 height 23
click at [1211, 548] on button "Add Payment" at bounding box center [1224, 555] width 249 height 30
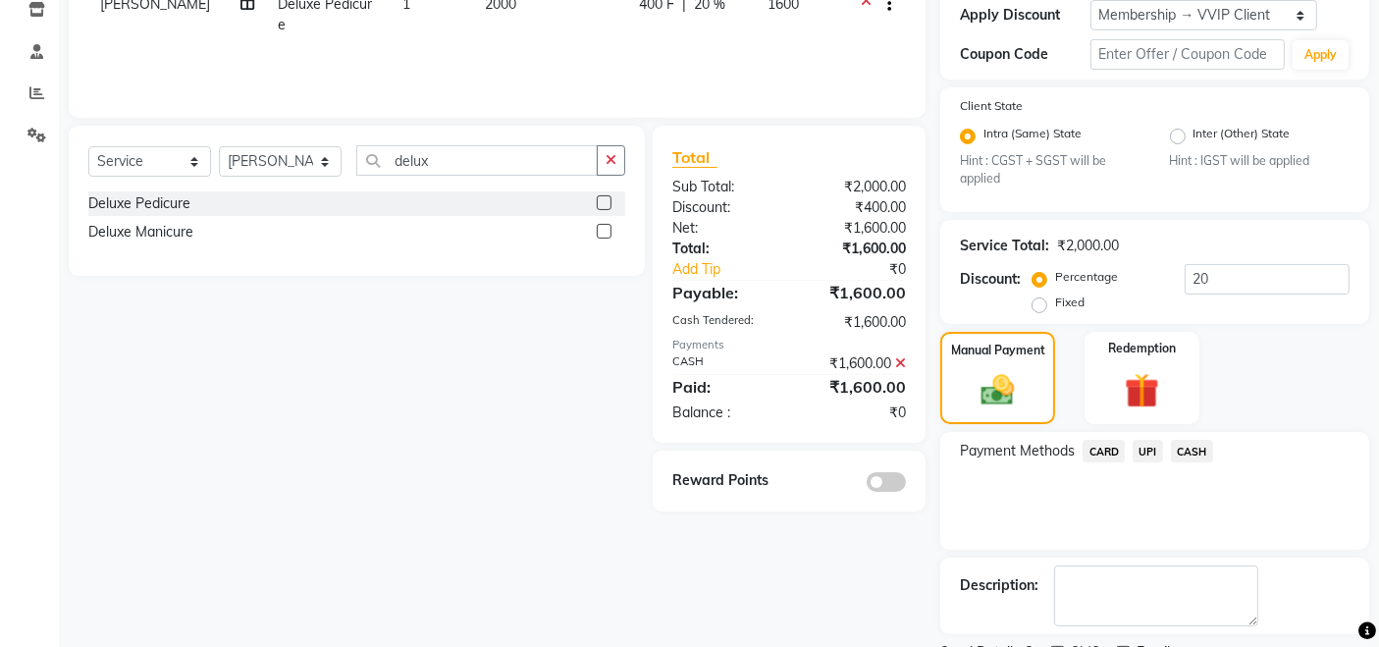
scroll to position [423, 0]
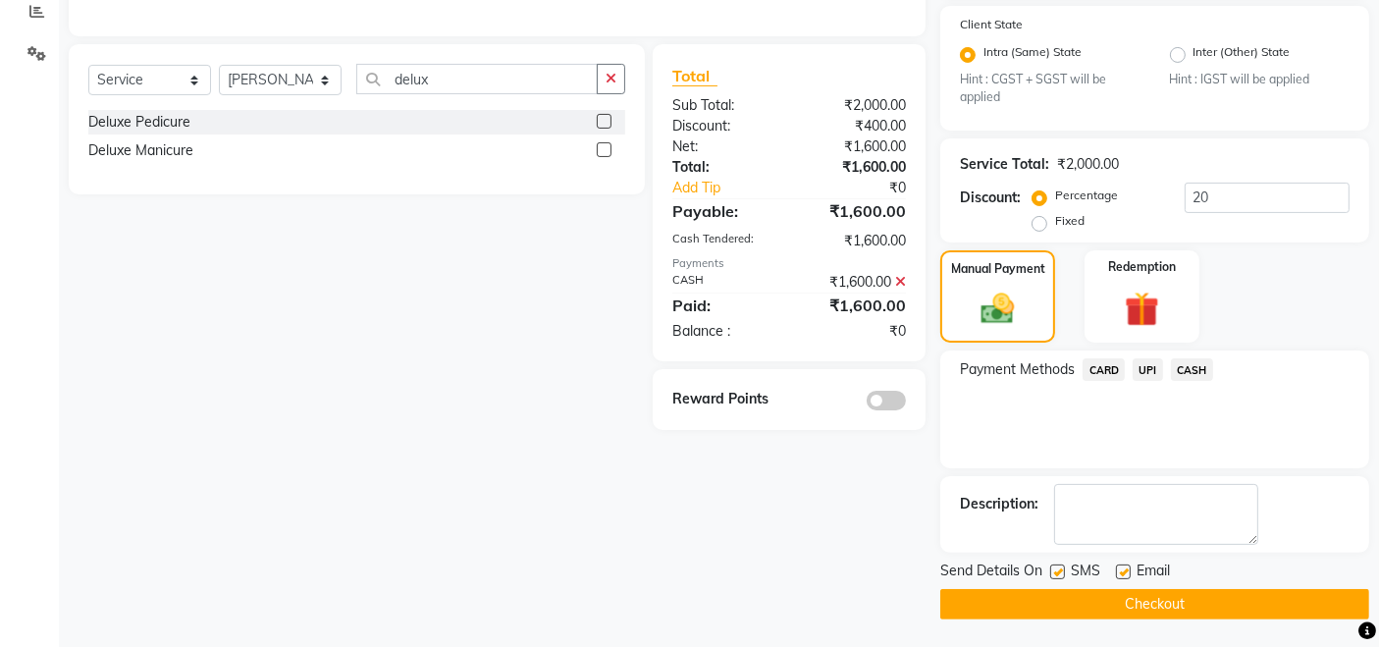
click at [1227, 589] on button "Checkout" at bounding box center [1154, 604] width 429 height 30
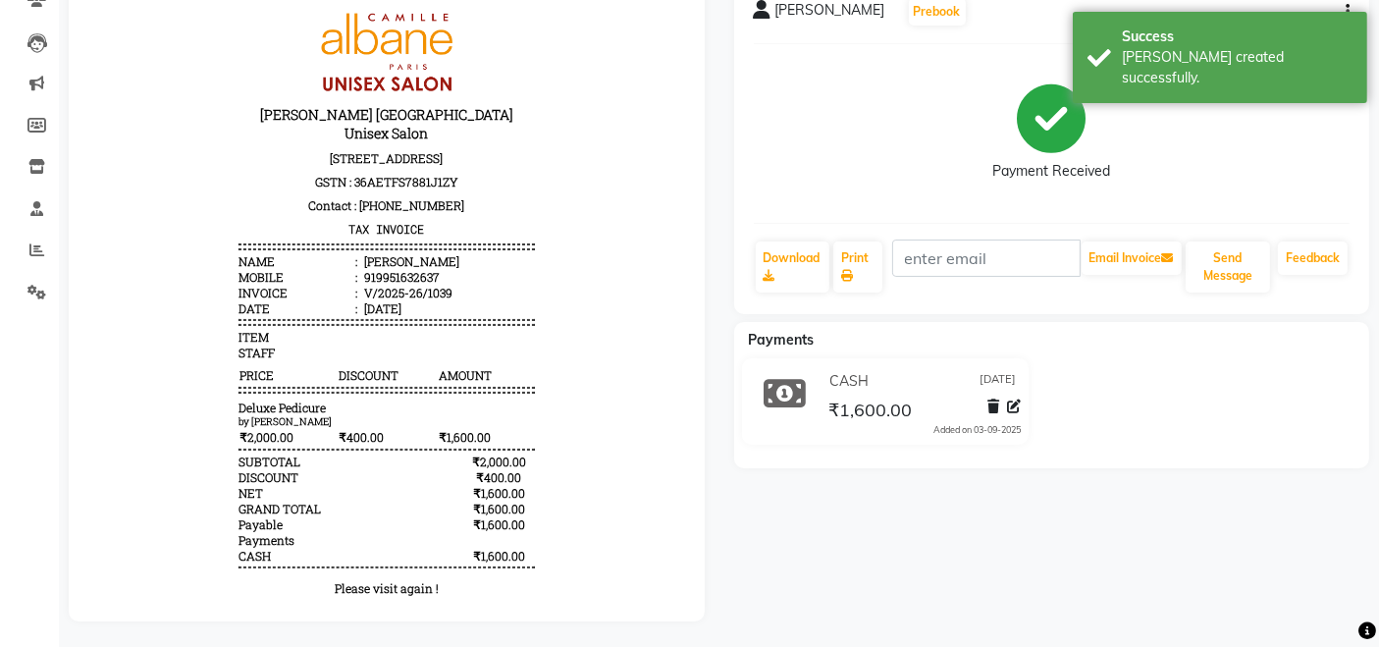
scroll to position [204, 0]
